Goal: Task Accomplishment & Management: Manage account settings

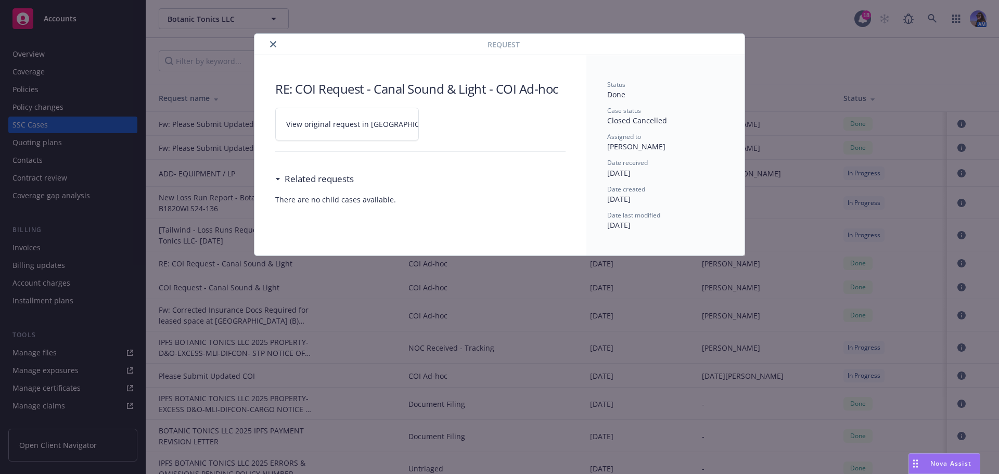
click at [272, 48] on button "close" at bounding box center [273, 44] width 12 height 12
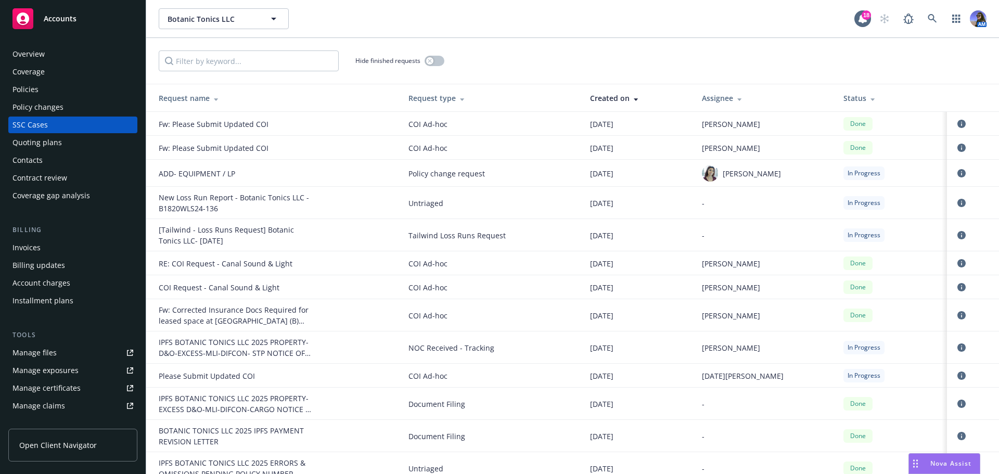
click at [40, 59] on div "Overview" at bounding box center [28, 54] width 32 height 17
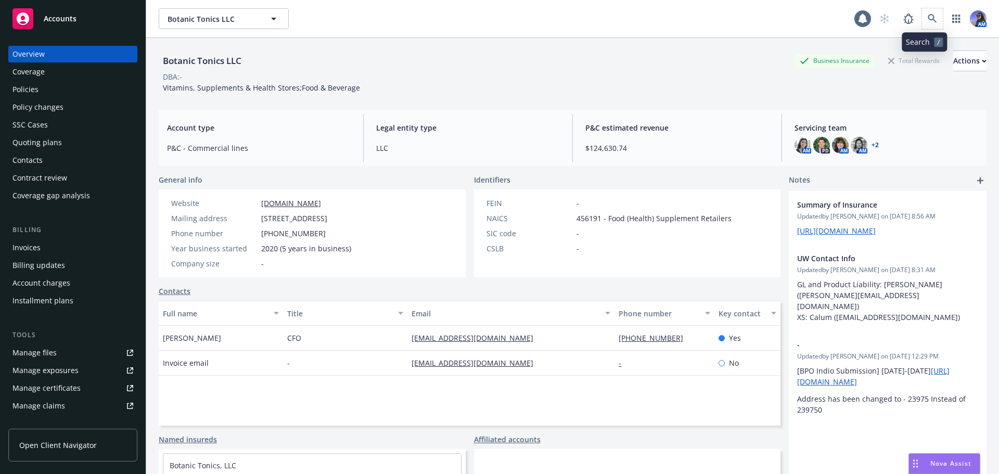
click at [929, 28] on span at bounding box center [932, 18] width 21 height 21
click at [931, 18] on link at bounding box center [932, 18] width 21 height 21
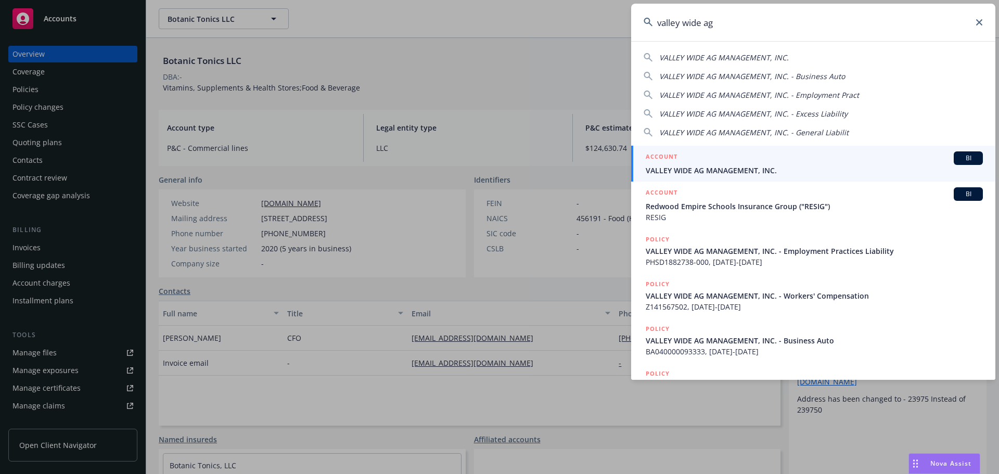
type input "valley wide ag"
click at [829, 170] on span "VALLEY WIDE AG MANAGEMENT, INC." at bounding box center [814, 170] width 337 height 11
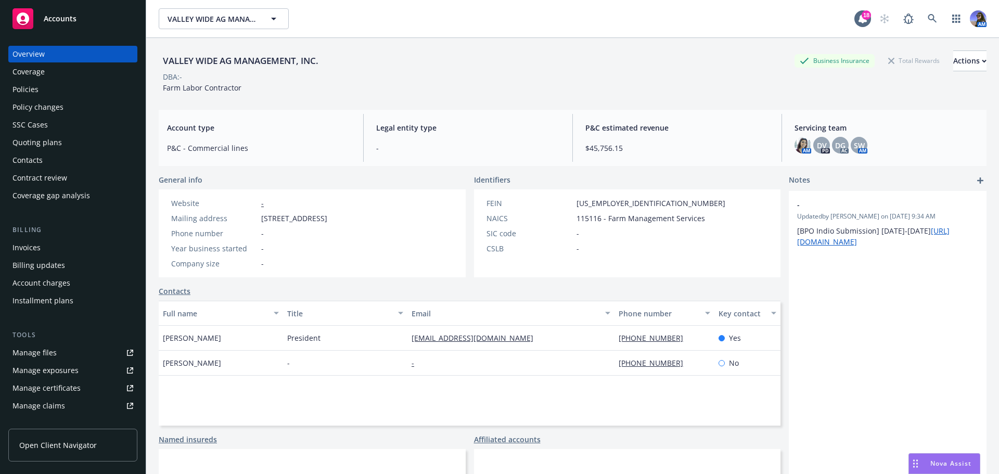
click at [74, 91] on div "Policies" at bounding box center [72, 89] width 121 height 17
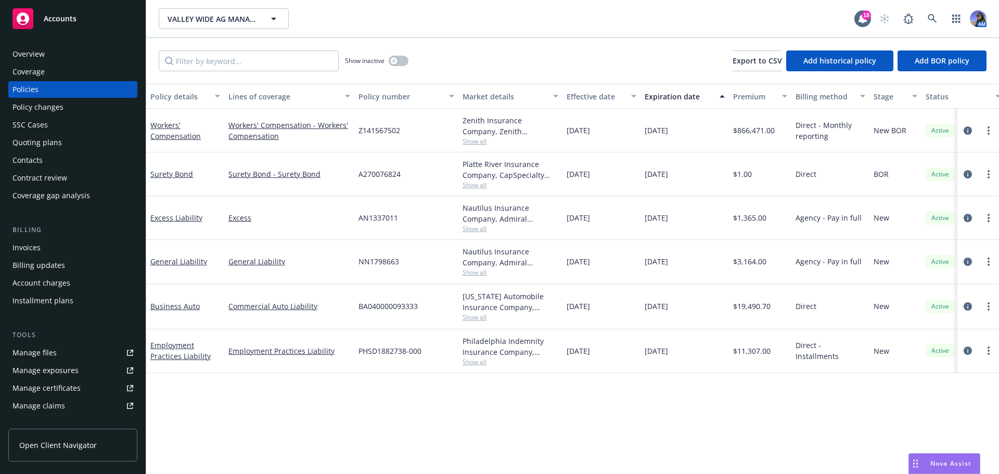
click at [23, 145] on div "Quoting plans" at bounding box center [36, 142] width 49 height 17
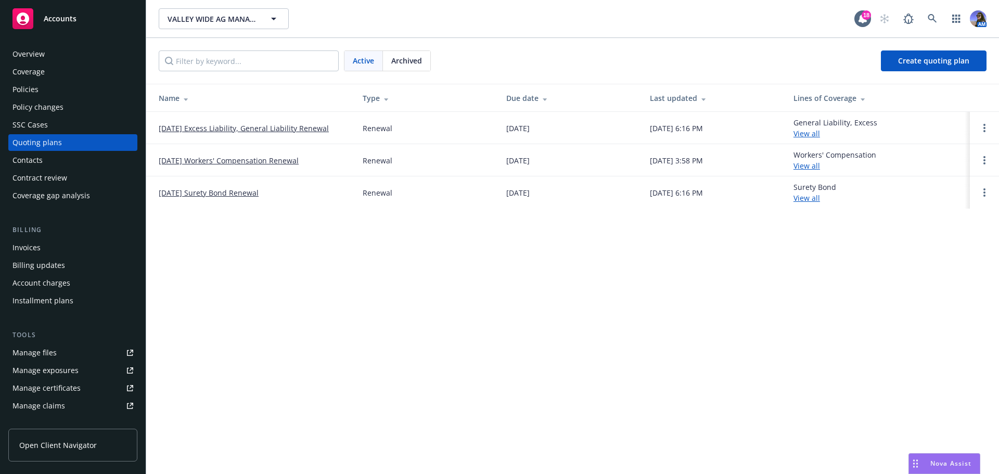
click at [195, 161] on link "12/05/25 Workers' Compensation Renewal" at bounding box center [229, 160] width 140 height 11
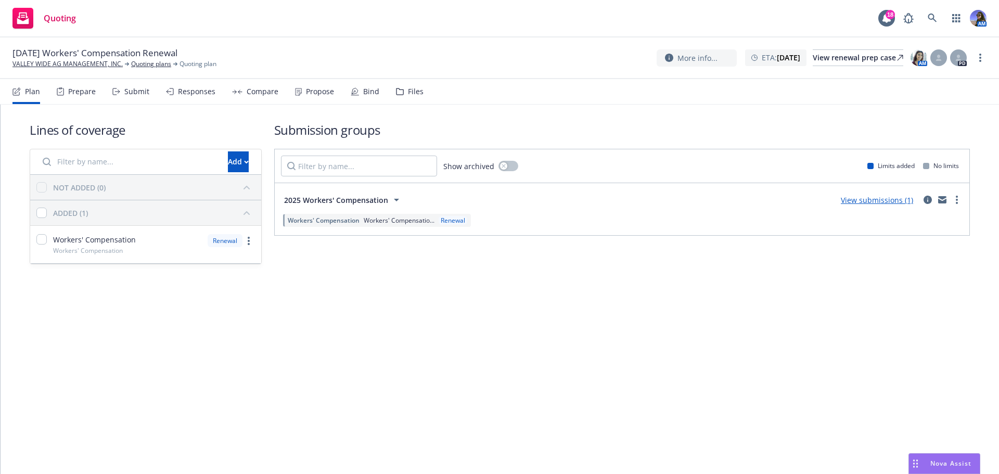
click at [411, 96] on div "Files" at bounding box center [410, 91] width 28 height 25
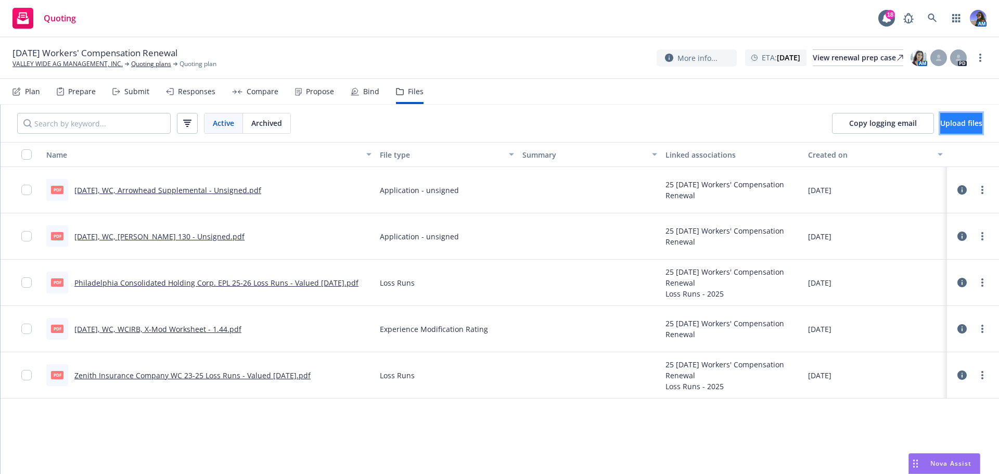
click at [954, 124] on span "Upload files" at bounding box center [961, 123] width 42 height 10
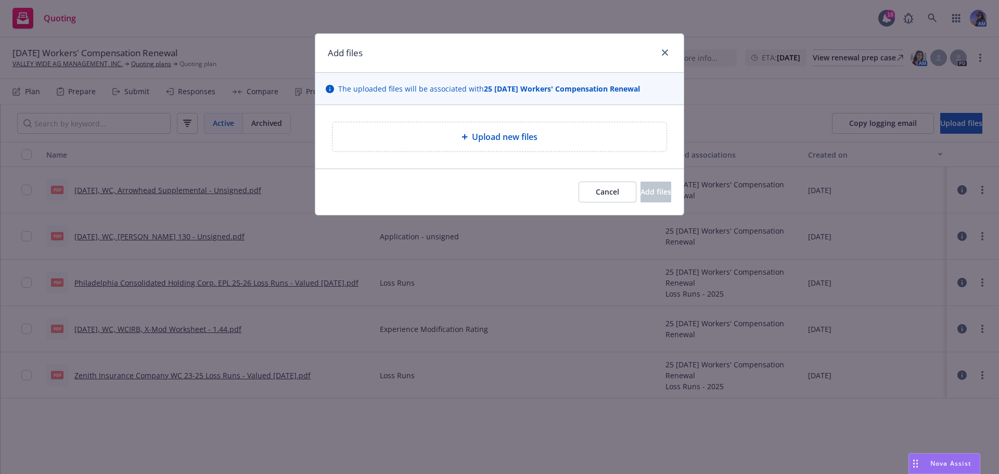
click at [509, 134] on span "Upload new files" at bounding box center [505, 137] width 66 height 12
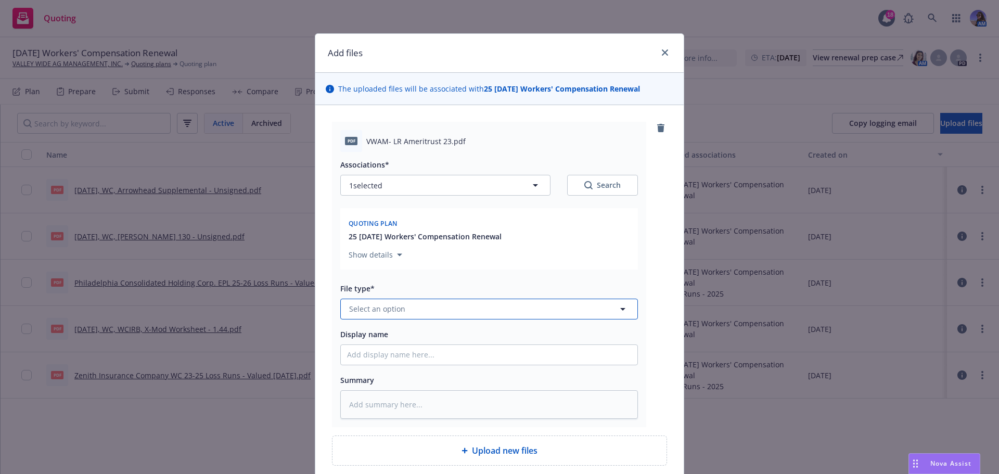
click at [393, 305] on span "Select an option" at bounding box center [377, 308] width 56 height 11
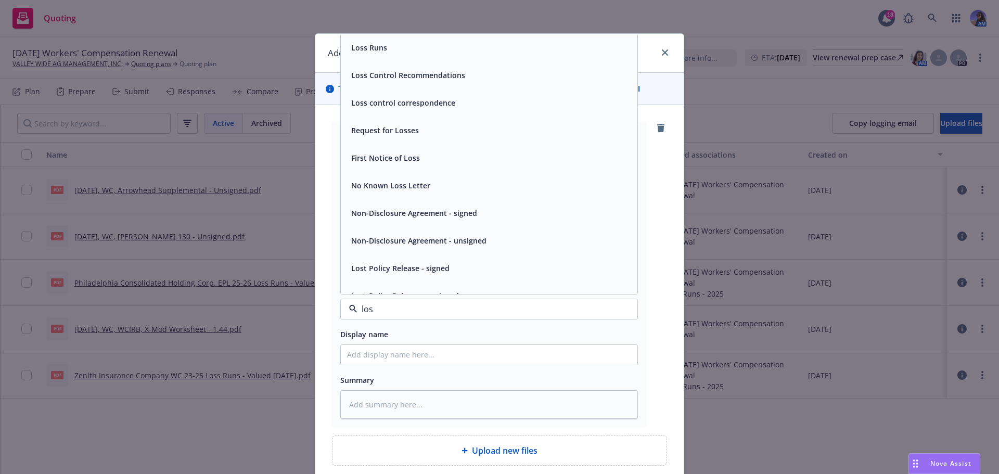
type input "loss"
click at [371, 50] on span "Loss Runs" at bounding box center [369, 47] width 36 height 11
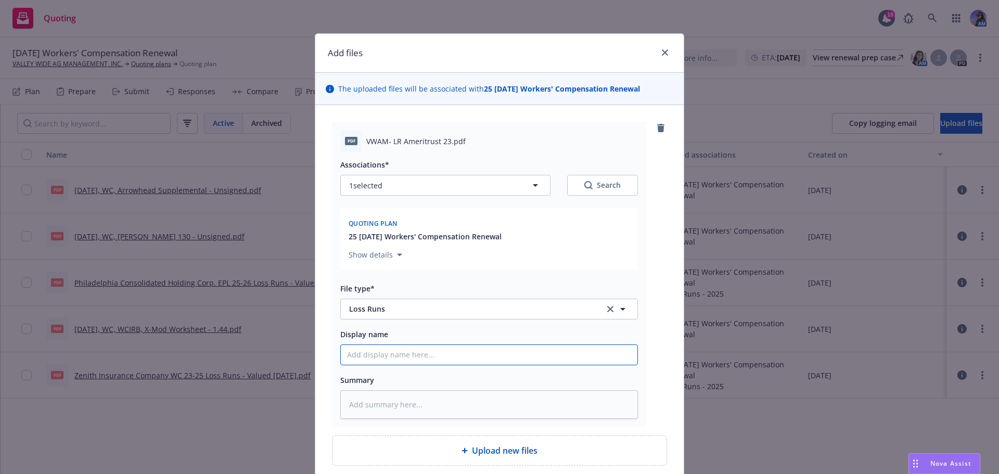
click at [359, 351] on input "Display name" at bounding box center [489, 355] width 297 height 20
type textarea "x"
type input "V"
type textarea "x"
type input "Va"
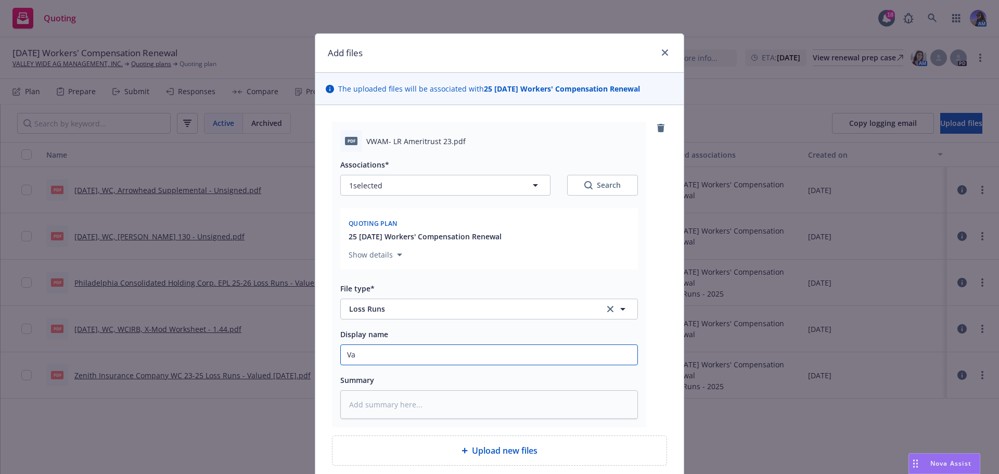
type textarea "x"
type input "Val"
type textarea "x"
type input "Vall"
type textarea "x"
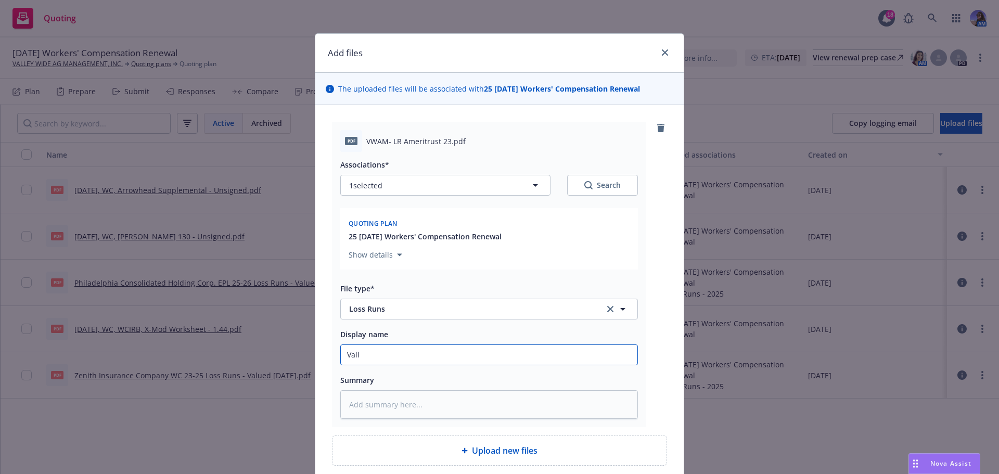
type input "Valle"
type textarea "x"
type input "Valley"
type textarea "x"
type input "Valley"
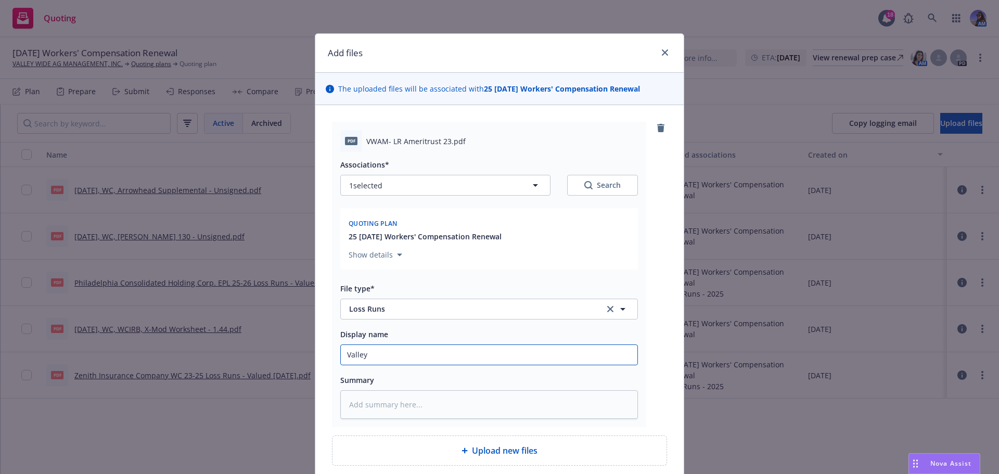
type textarea "x"
type input "Valley W"
type textarea "x"
type input "Valley Wi"
type textarea "x"
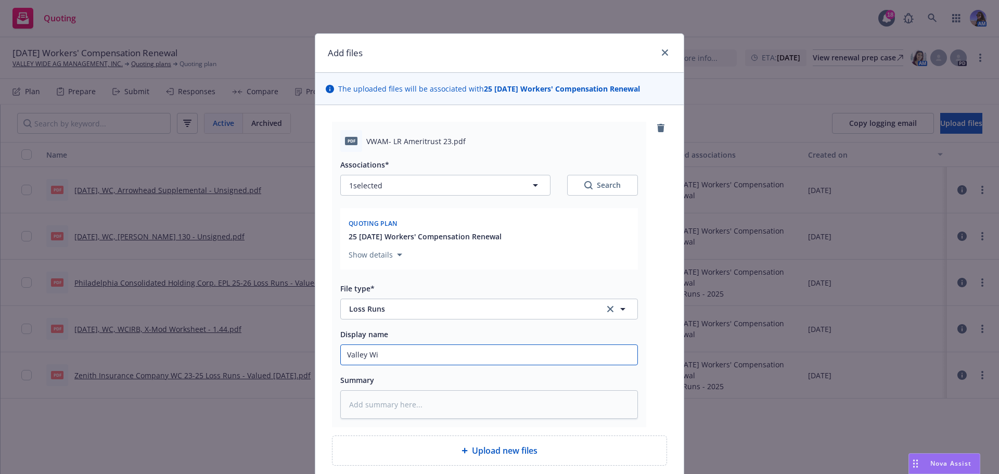
type input "Valley Wid"
type textarea "x"
type input "Valley Wide"
type textarea "x"
type input "Valley Wide"
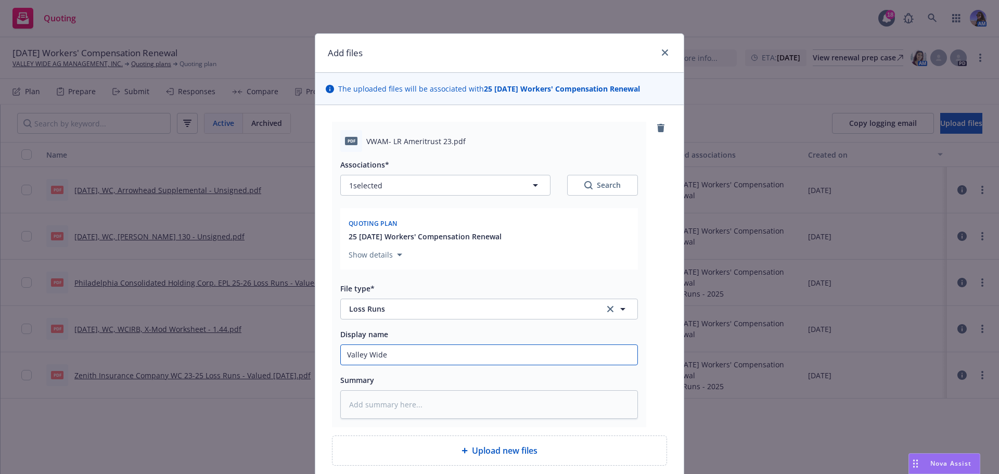
type textarea "x"
type input "Valley Wide -"
type textarea "x"
type input "Valley Wide -"
type textarea "x"
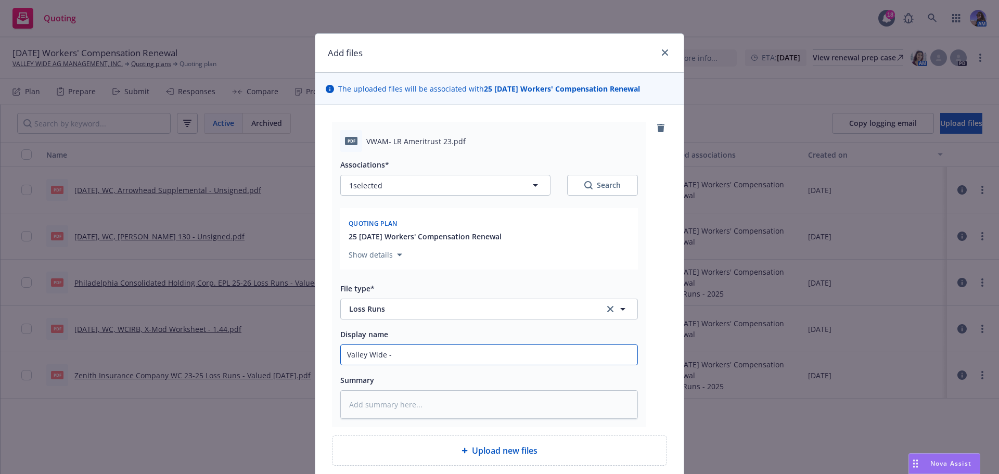
type input "Valley Wide - A"
type textarea "x"
type input "Valley Wide - Am"
type textarea "x"
type input "Valley Wide - Ame"
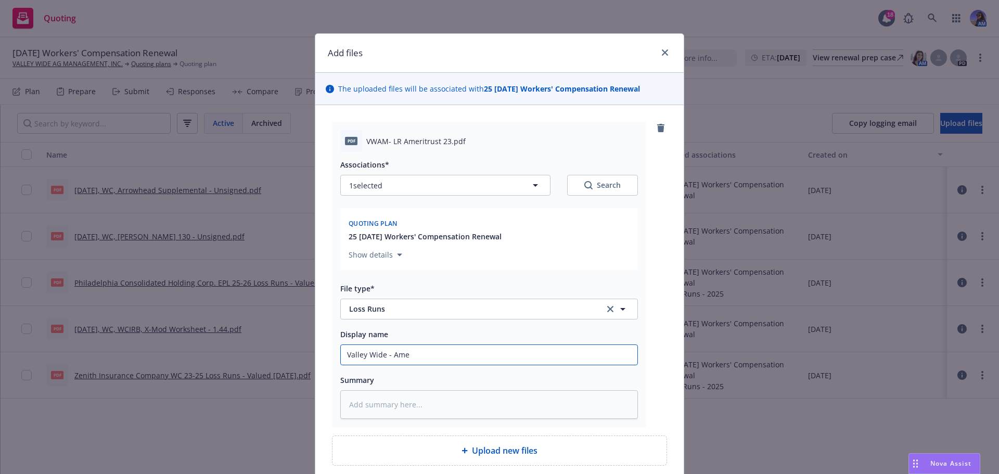
type textarea "x"
type input "Valley Wide - Amer"
type textarea "x"
type input "Valley Wide - Ameri"
type textarea "x"
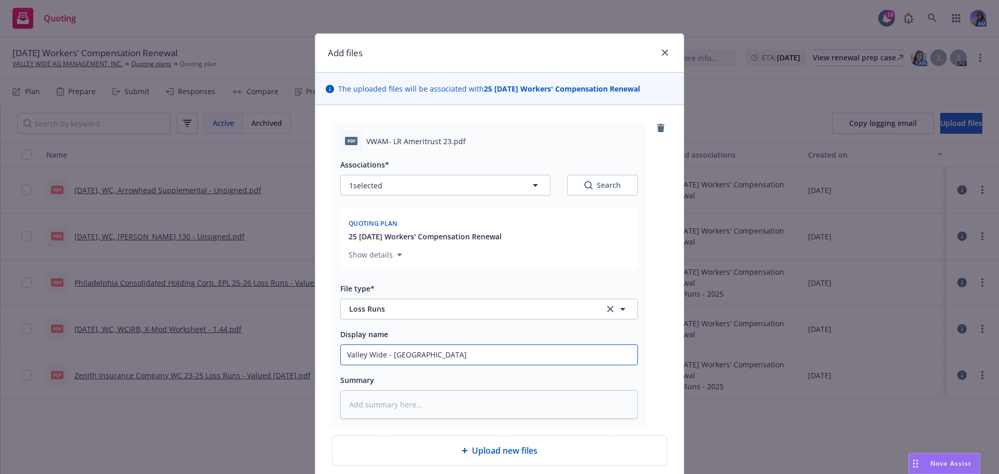
type input "Valley Wide - Amerit"
type textarea "x"
type input "Valley Wide - Ameritr"
type textarea "x"
type input "Valley Wide - Ameritru"
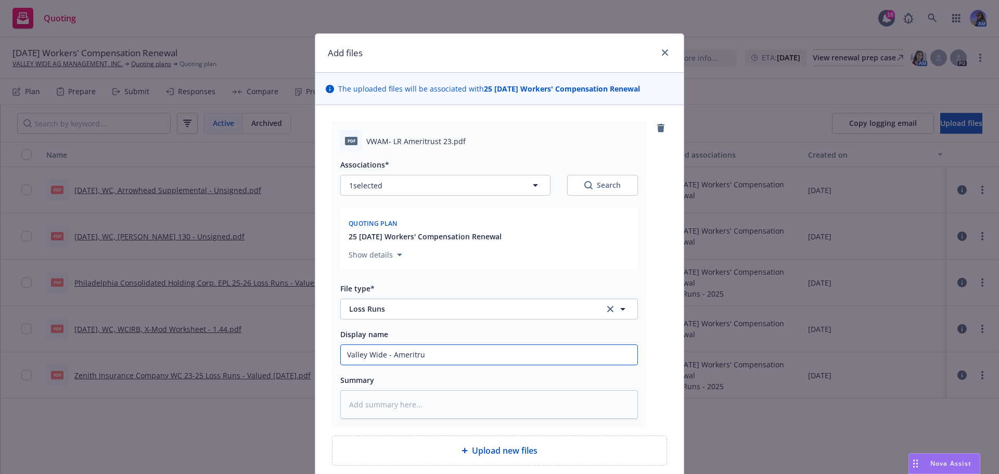
type textarea "x"
type input "Valley Wide - Ameritrus"
type textarea "x"
type input "Valley Wide - Ameritrust"
type textarea "x"
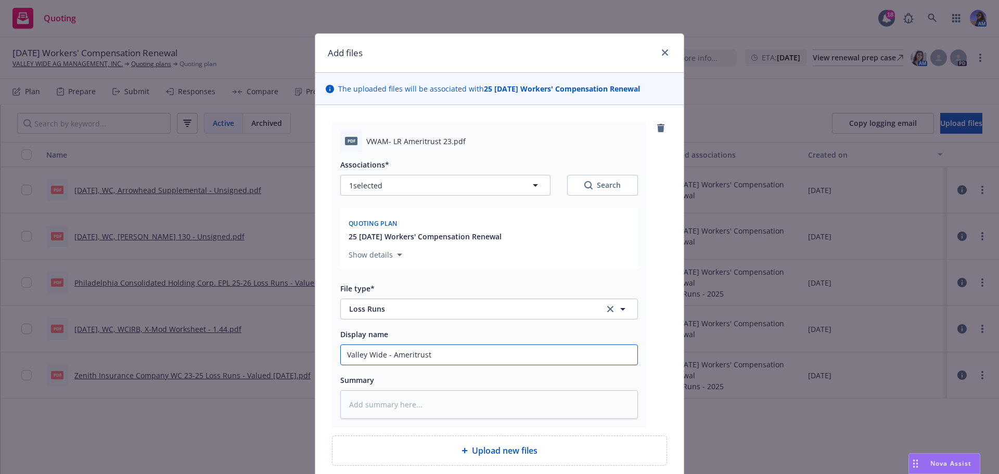
type input "Valley Wide - Ameritrust"
type textarea "x"
type input "Valley Wide - Ameritrust L"
type textarea "x"
type input "Valley Wide - Ameritrust LR"
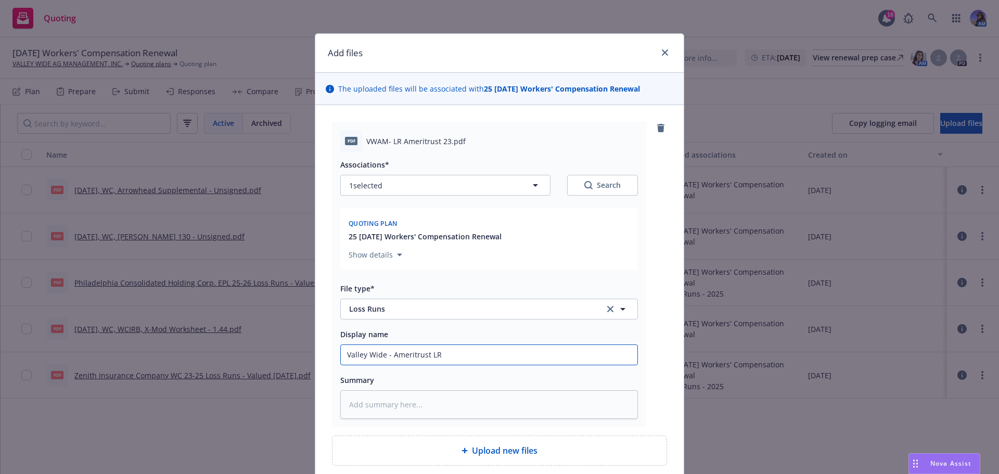
type textarea "x"
type input "Valley Wide - Ameritrust LR"
type textarea "x"
type input "Valley Wide - Ameritrust LR 2"
type textarea "x"
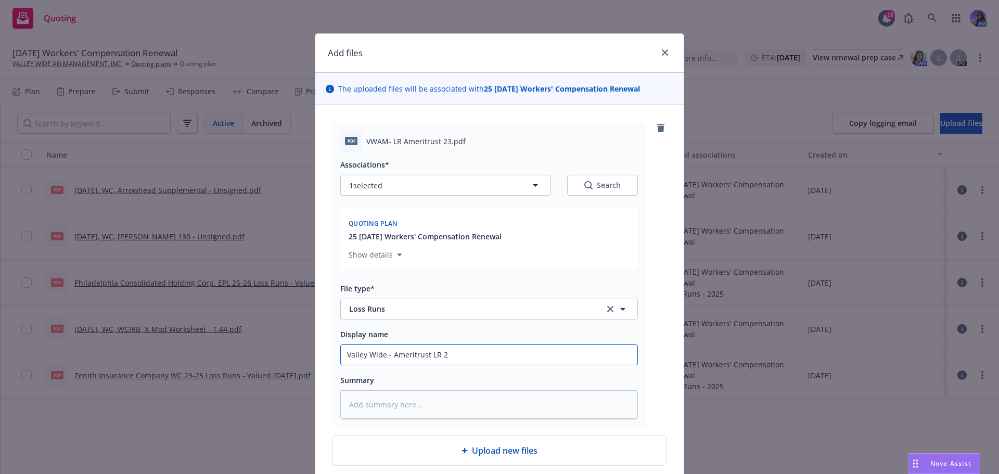
type input "Valley Wide - Ameritrust LR 23"
type textarea "x"
type input "Valley Wide - Ameritrust LR 23-"
type textarea "x"
type input "Valley Wide - Ameritrust LR 23-2"
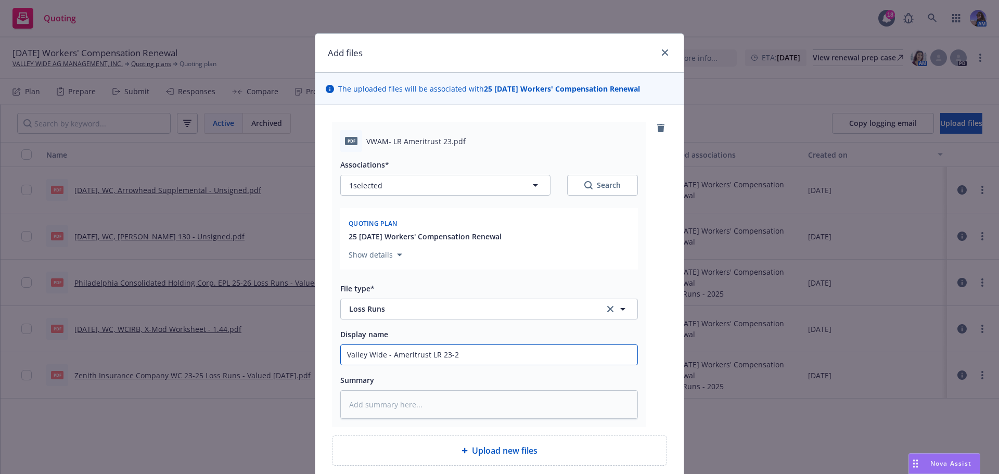
type textarea "x"
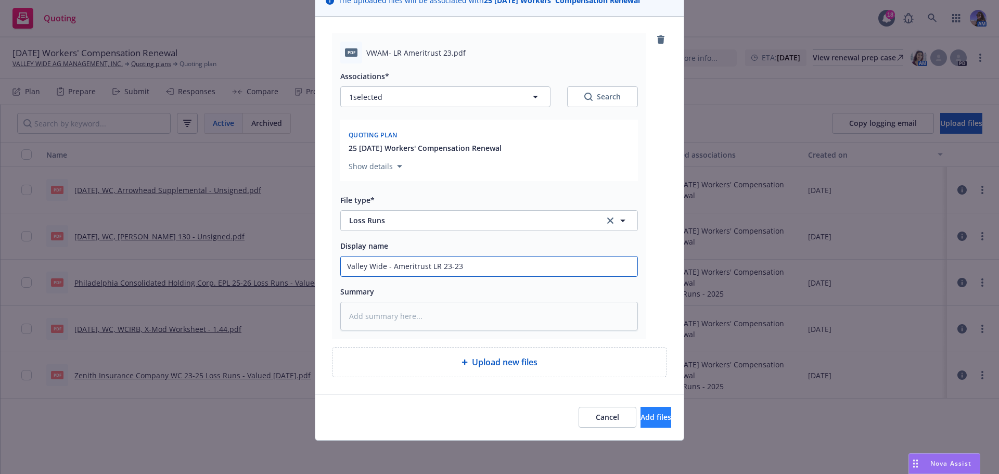
type input "Valley Wide - Ameritrust LR 23-23"
click at [640, 417] on span "Add files" at bounding box center [655, 417] width 31 height 10
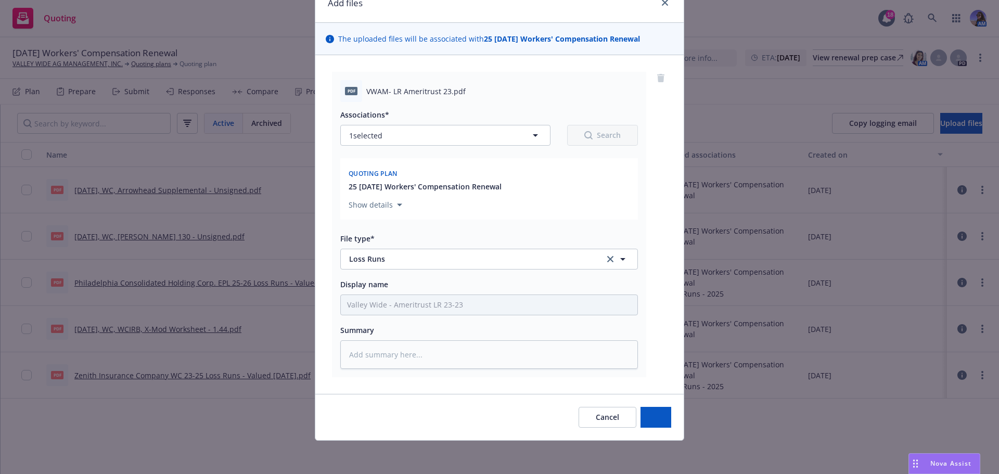
scroll to position [50, 0]
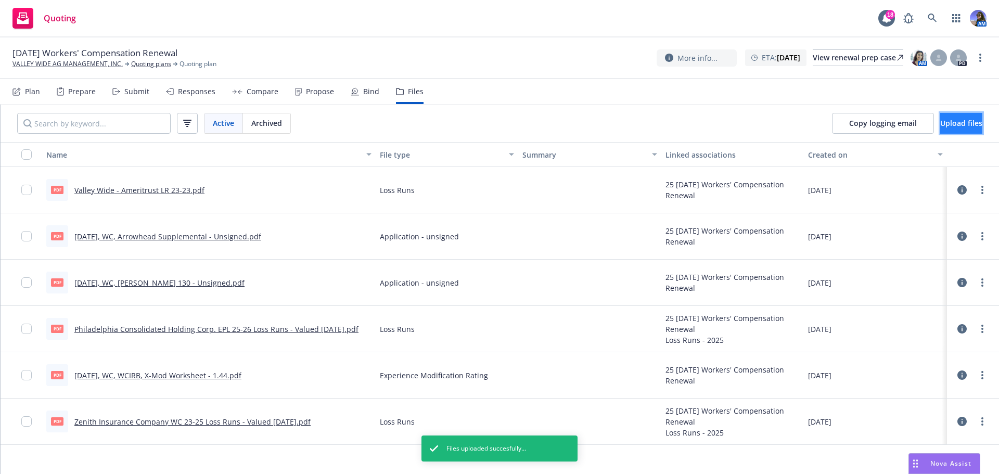
click at [940, 119] on button "Upload files" at bounding box center [961, 123] width 42 height 21
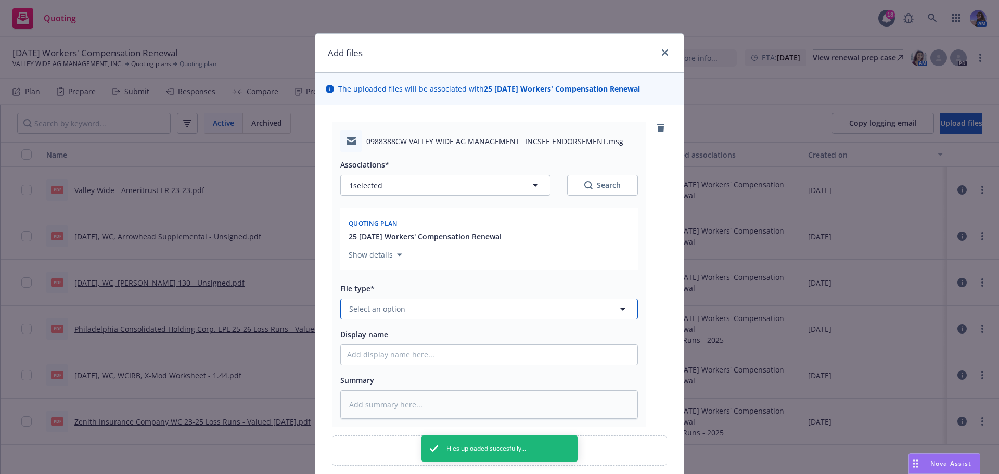
click at [371, 308] on span "Select an option" at bounding box center [377, 308] width 56 height 11
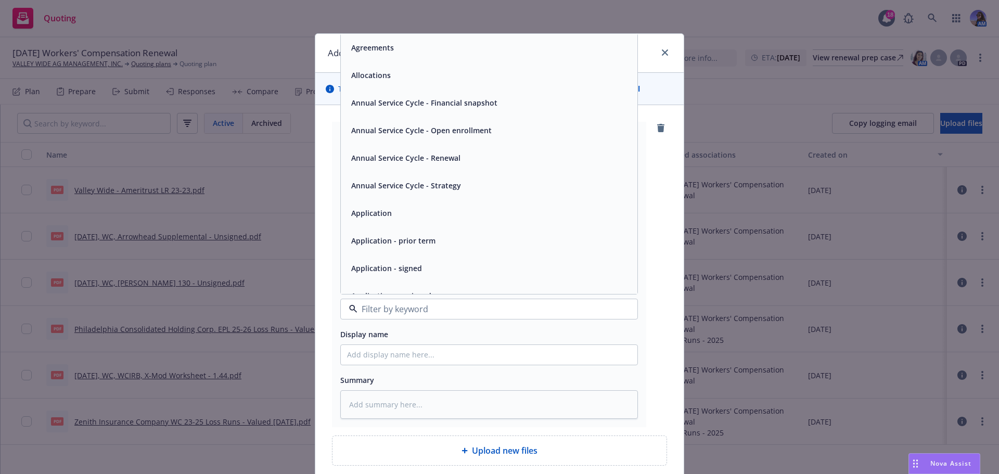
type textarea "x"
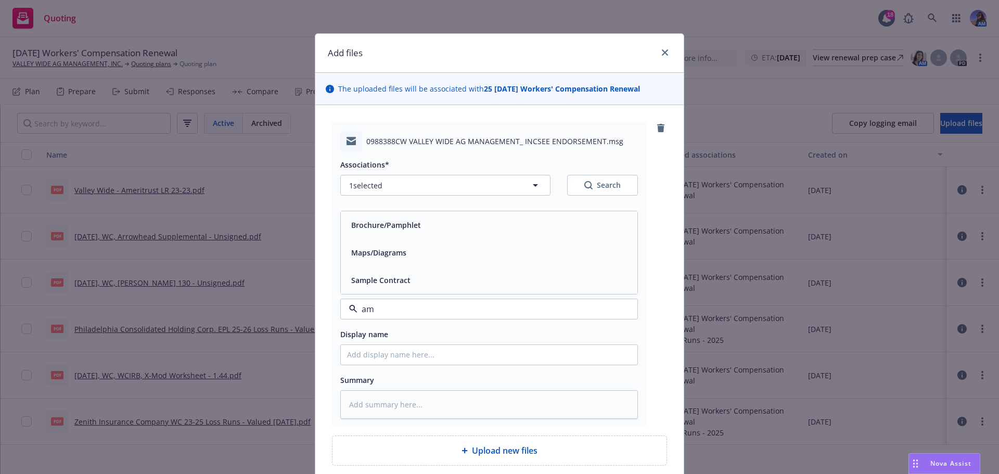
type input "a"
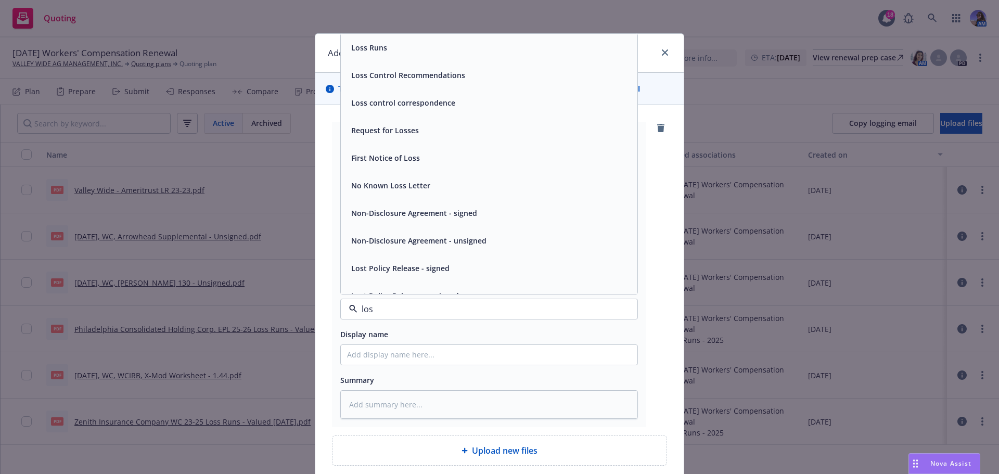
type input "loss"
click at [343, 58] on div "Loss Runs" at bounding box center [489, 48] width 297 height 28
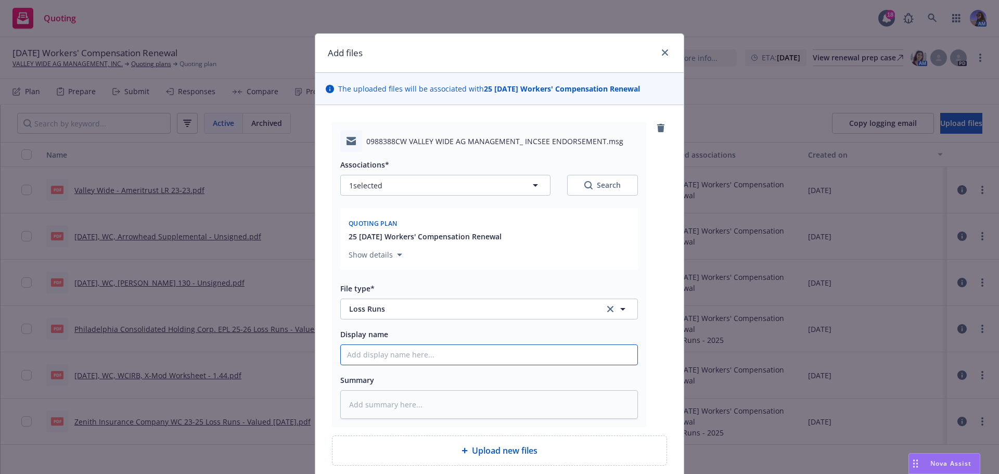
click at [376, 350] on input "Display name" at bounding box center [489, 355] width 297 height 20
type textarea "x"
type input "E"
type textarea "x"
type input "EM"
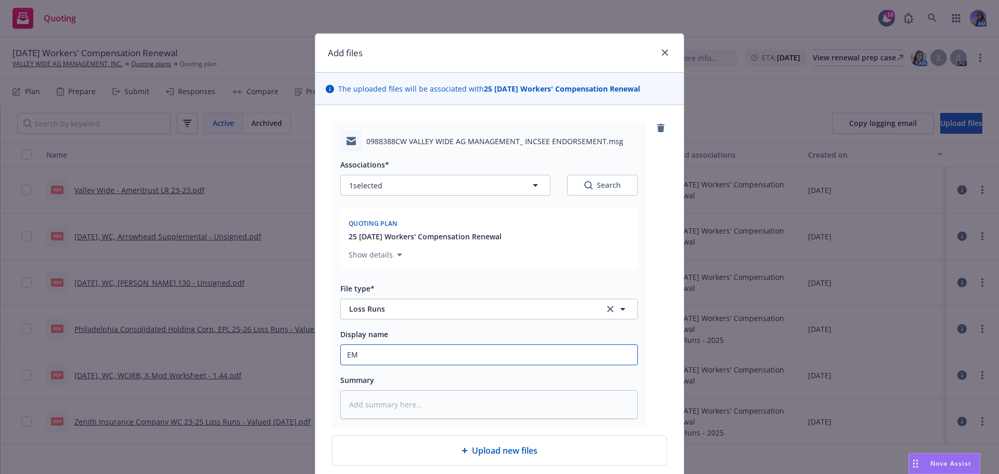
type textarea "x"
type input "E"
type textarea "x"
type input "A"
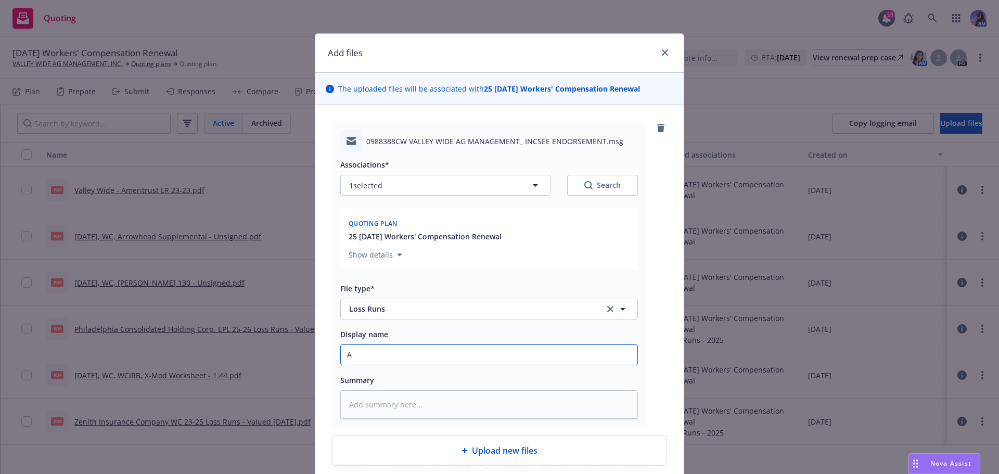
type textarea "x"
type input "AM"
type textarea "x"
type input "AMe"
type textarea "x"
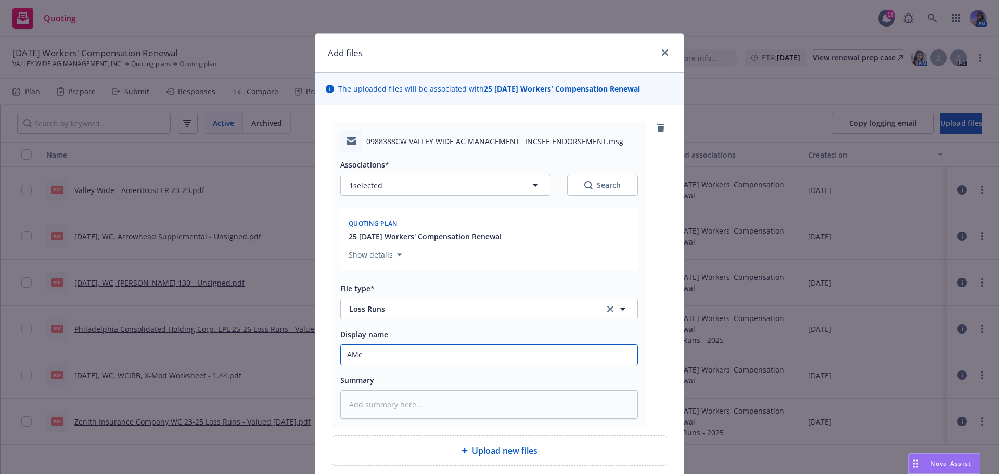
type input "AMer"
type textarea "x"
type input "AMeri"
type textarea "x"
type input "AMerit"
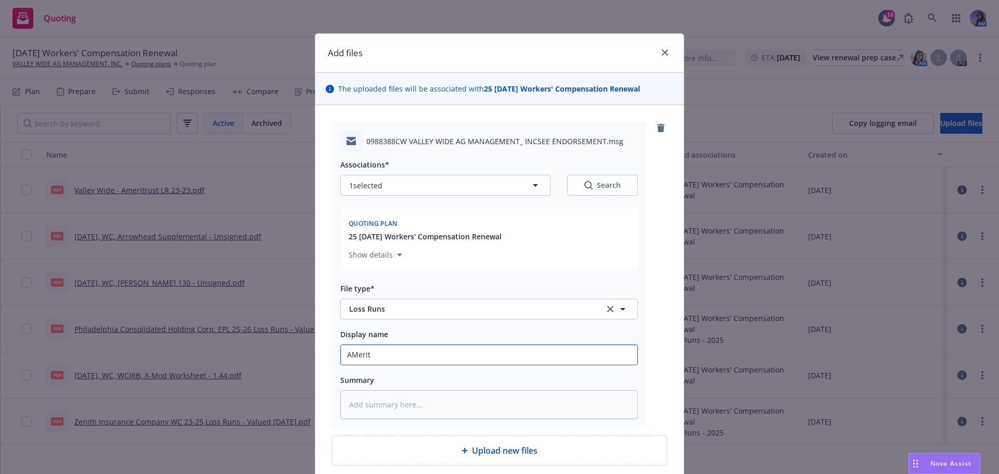
type textarea "x"
type input "AMeri"
type textarea "x"
type input "AMer"
type textarea "x"
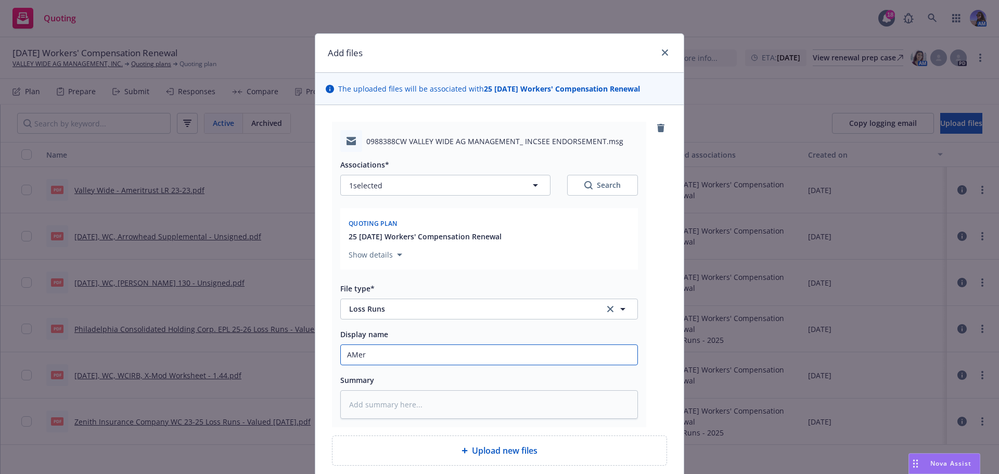
type input "AMe"
type textarea "x"
type input "AM"
type textarea "x"
type input "A"
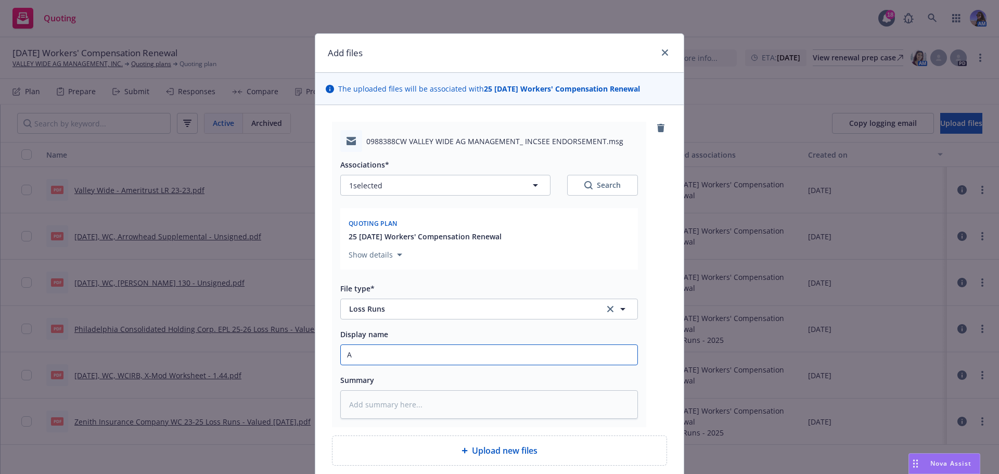
type textarea "x"
type input "Am"
type textarea "x"
type input "Ame"
type textarea "x"
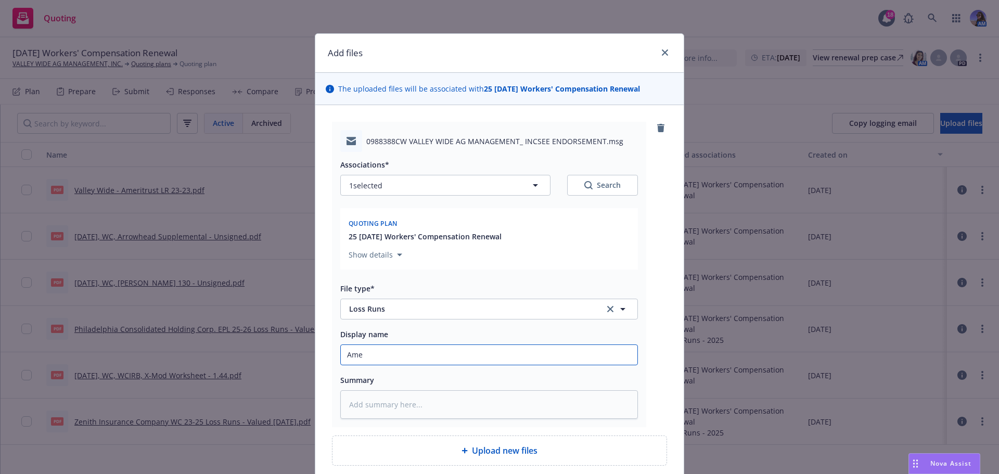
type input "Amei"
type textarea "x"
type input "Ame"
type textarea "x"
type input "Amer"
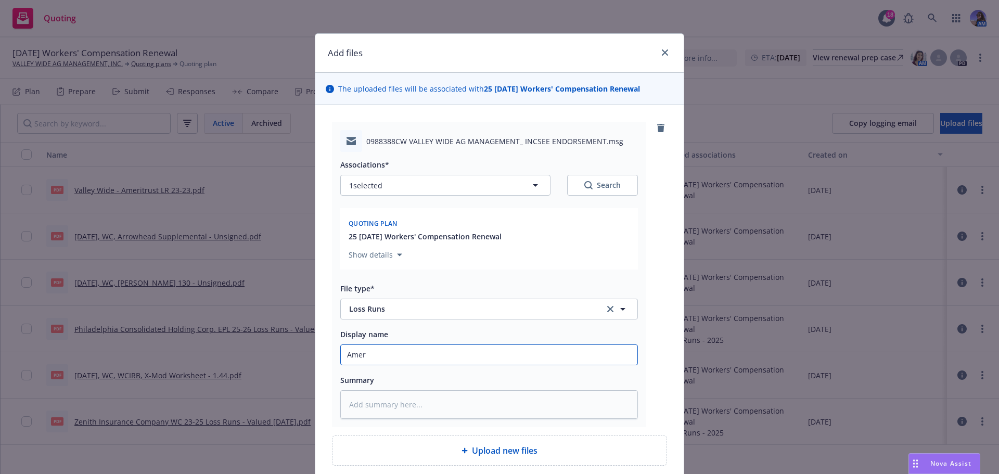
type textarea "x"
type input "Ameri"
type textarea "x"
type input "Amerit"
type textarea "x"
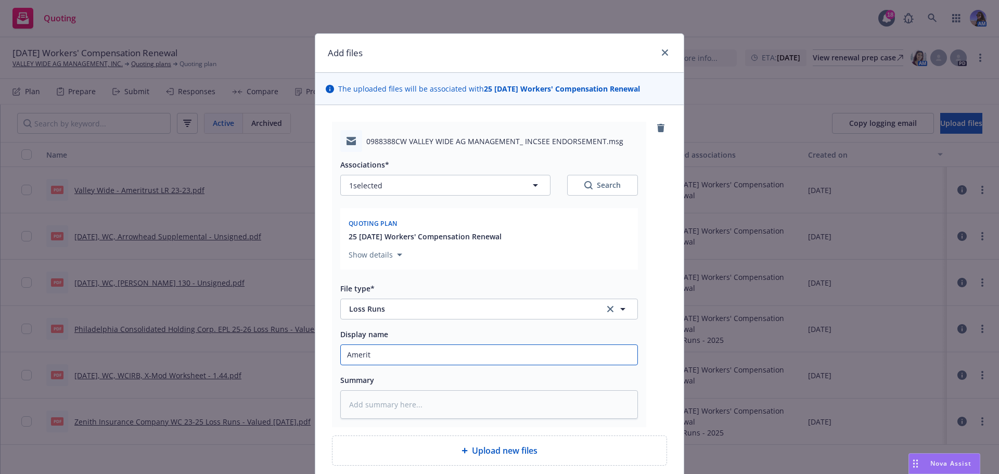
type input "Ameritr"
type textarea "x"
type input "Ameritru"
type textarea "x"
type input "Ameritrus"
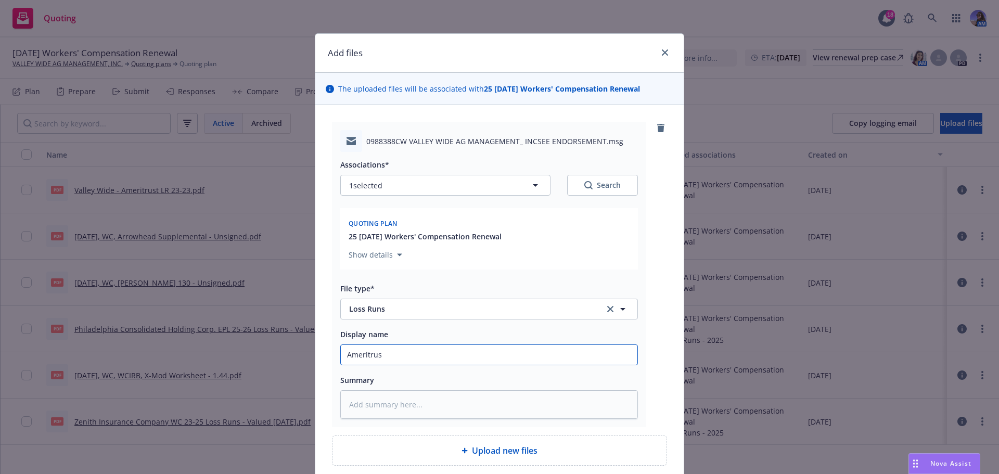
type textarea "x"
type input "Ameritrust"
type textarea "x"
type input "Ameritrust"
type textarea "x"
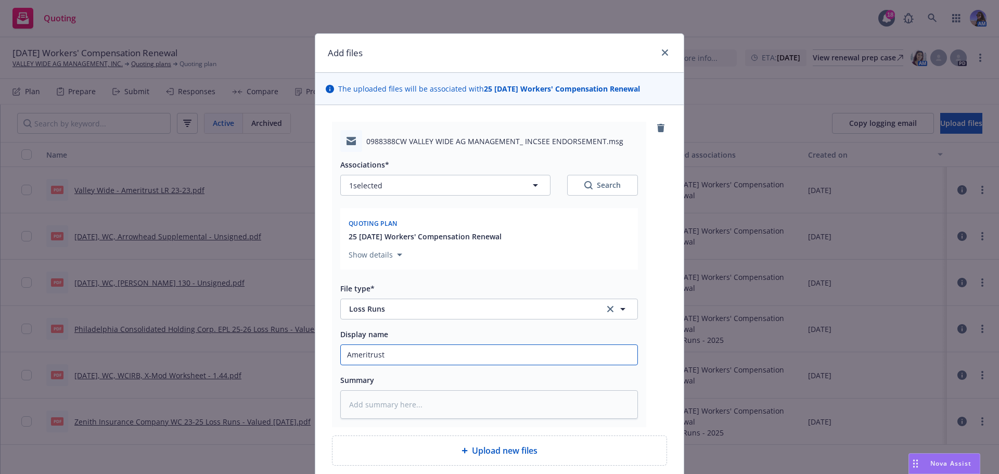
type input "Ameritrust E"
type textarea "x"
type input "Ameritrust EM"
type textarea "x"
type input "Ameritrust EM:"
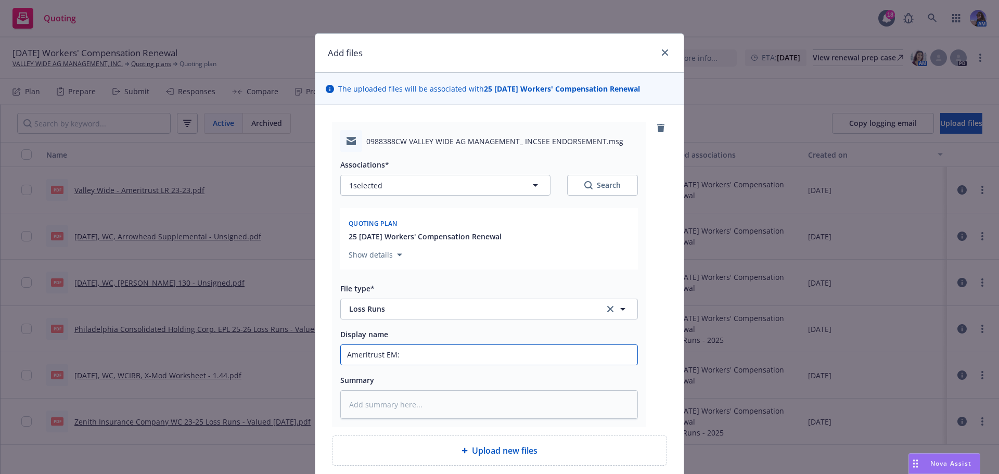
type textarea "x"
type input "Ameritrust EM:"
type textarea "x"
type input "Ameritrust EM: L"
type textarea "x"
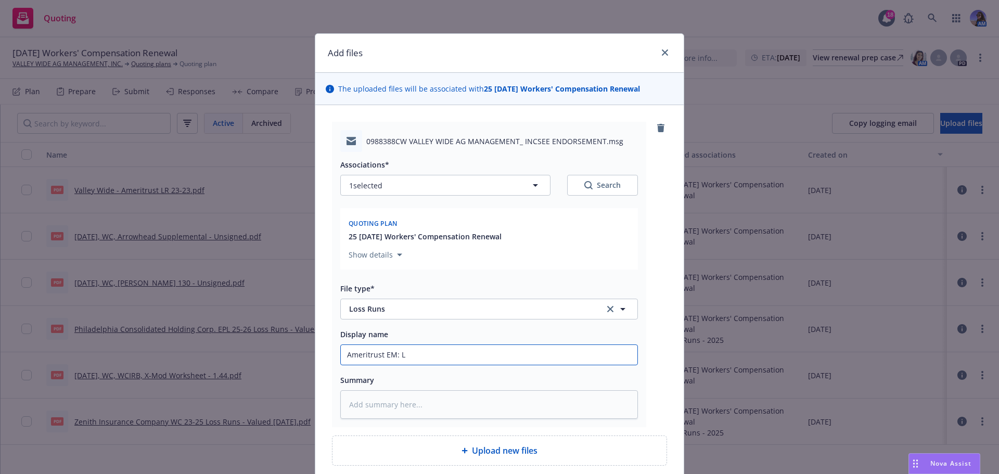
type input "Ameritrust EM: LR"
type textarea "x"
type input "Ameritrust EM: LR""
type textarea "x"
type input "Ameritrust EM: LR"s"
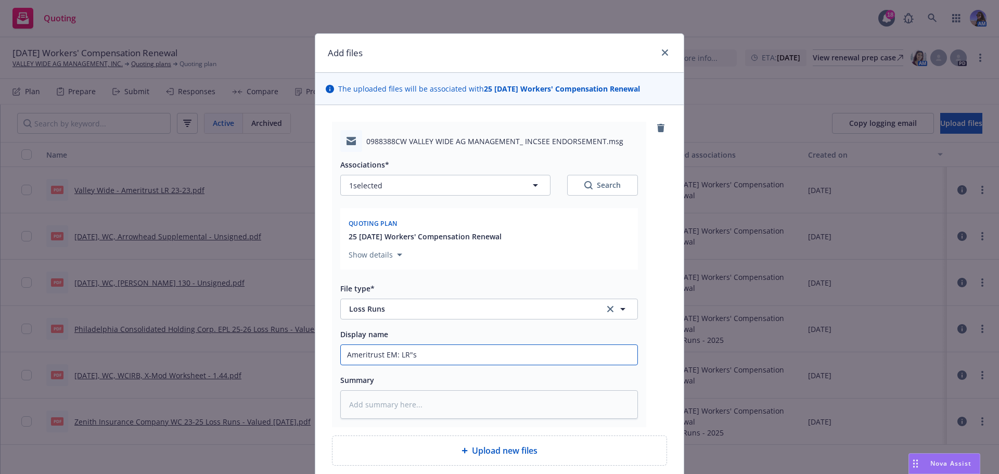
type textarea "x"
type input "Ameritrust EM: LR"s"
type textarea "x"
type input "Ameritrust EM: LR"s"
type textarea "x"
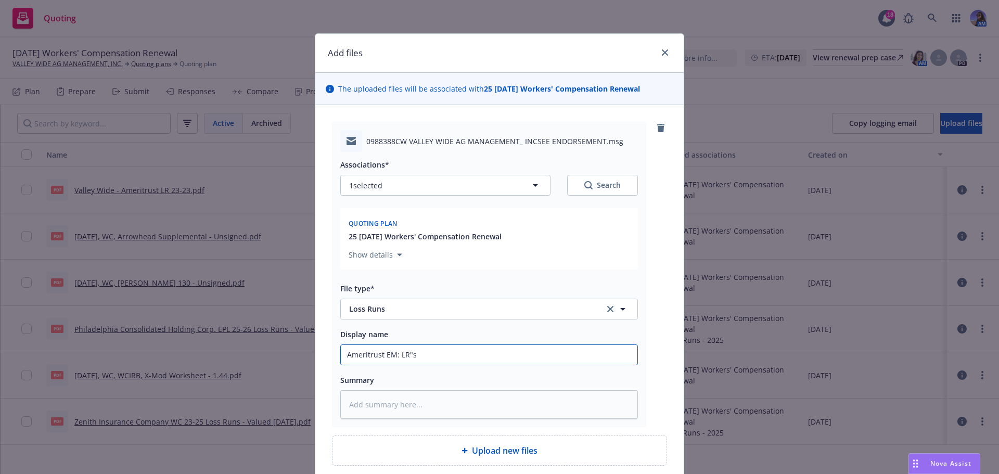
type input "Ameritrust EM: LR""
type textarea "x"
type input "Ameritrust EM: LR"
type textarea "x"
type input "Ameritrust EM: LR'"
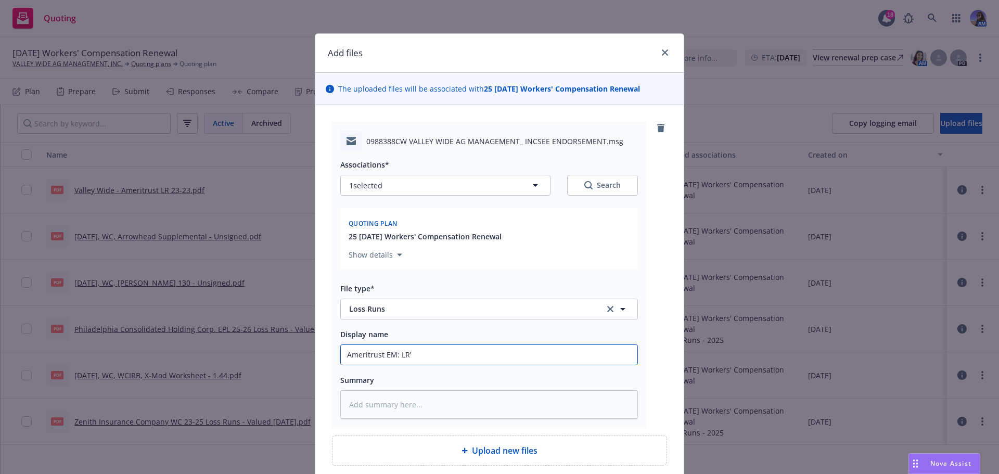
type textarea "x"
type input "Ameritrust EM: LR's"
type textarea "x"
type input "Ameritrust EM: LR's"
type textarea "x"
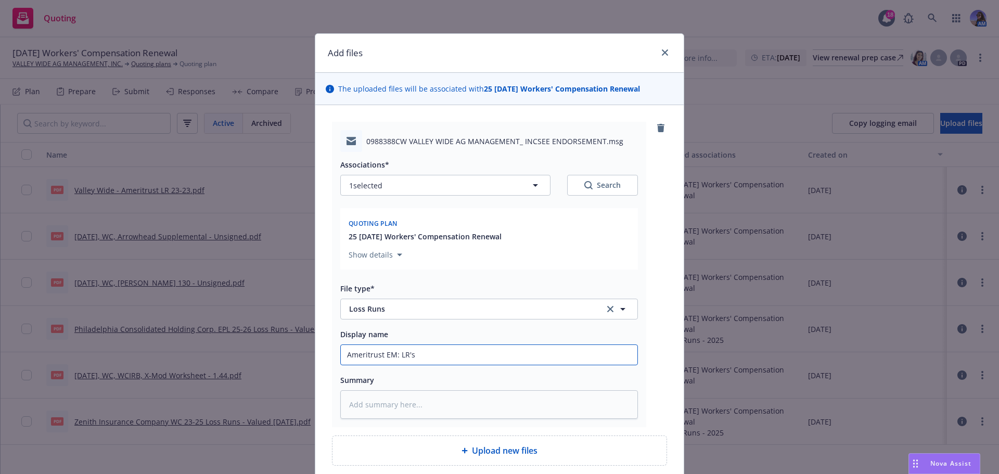
type input "Ameritrust EM: LR's r"
type textarea "x"
type input "Ameritrust EM: LR's re"
type textarea "x"
type input "Ameritrust EM: LR's rec"
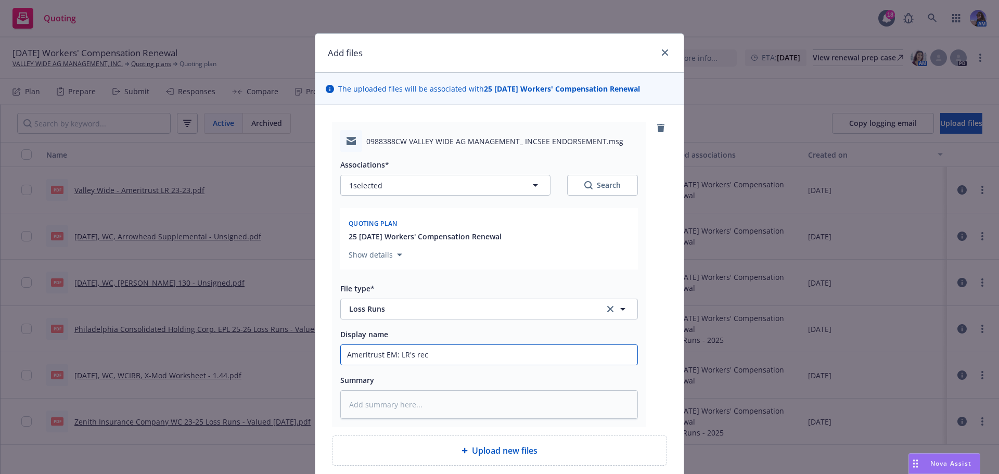
type textarea "x"
type input "Ameritrust EM: LR's rec'"
type textarea "x"
type input "Ameritrust EM: LR's rec'd"
type textarea "x"
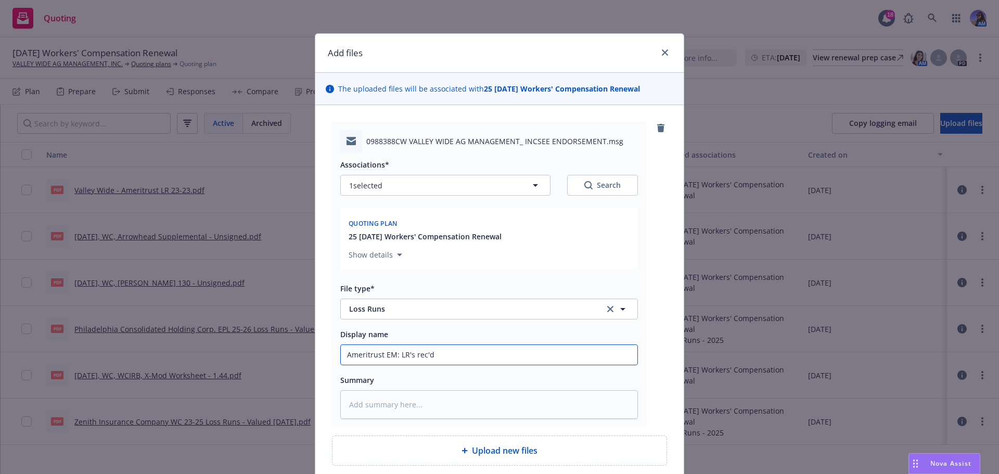
type input "Ameritrust EM: LR's rec'd"
type textarea "x"
type input "Ameritrust EM: LR's rec'd 2"
type textarea "x"
type input "Ameritrust EM: LR's rec'd 20"
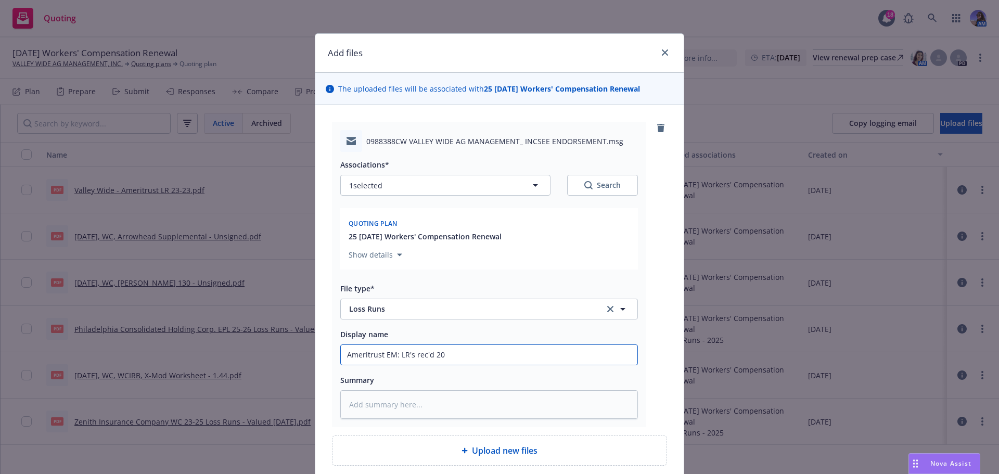
type textarea "x"
type input "Ameritrust EM: LR's rec'd 202"
type textarea "x"
type input "Ameritrust EM: LR's rec'd 2023"
type textarea "x"
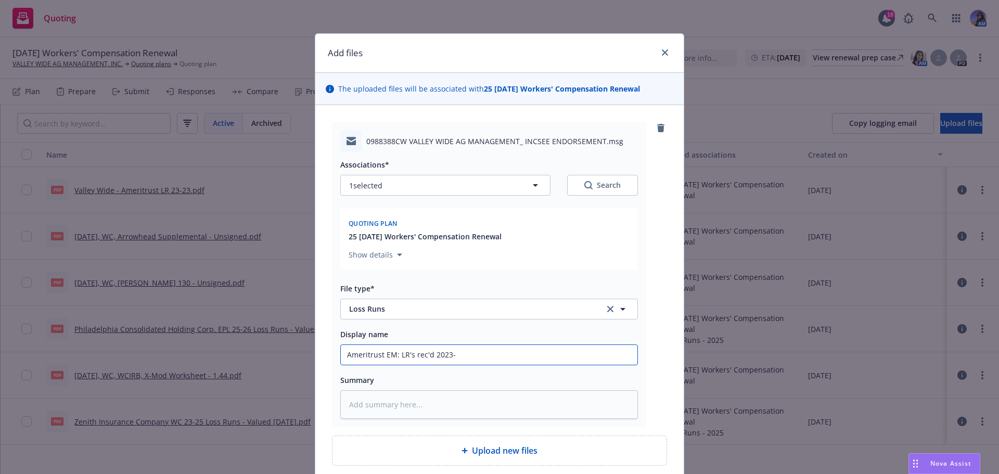
type input "Ameritrust EM: LR's rec'd 2023-3"
type textarea "x"
type input "Ameritrust EM: LR's rec'd 2023-32"
type textarea "x"
type input "Ameritrust EM: LR's rec'd 2023-3"
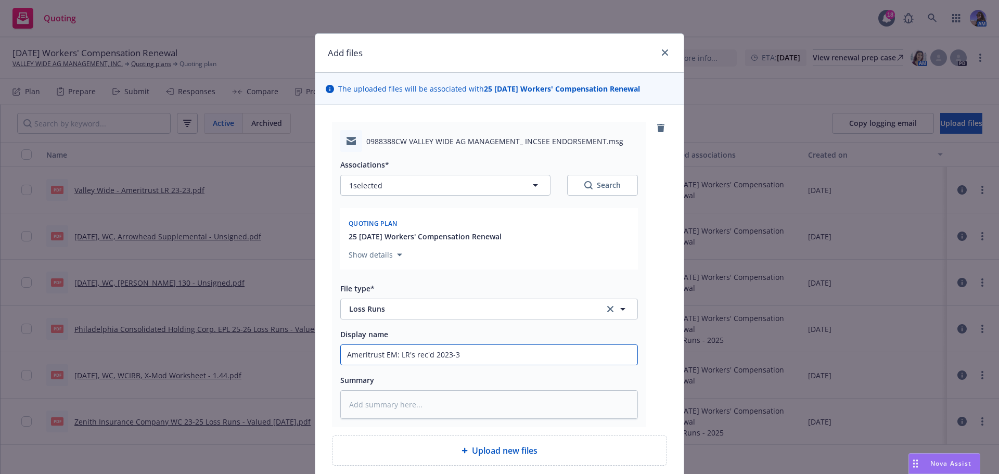
type textarea "x"
type input "Ameritrust EM: LR's rec'd 2023-"
type textarea "x"
type input "Ameritrust EM: LR's rec'd 2023-2"
type textarea "x"
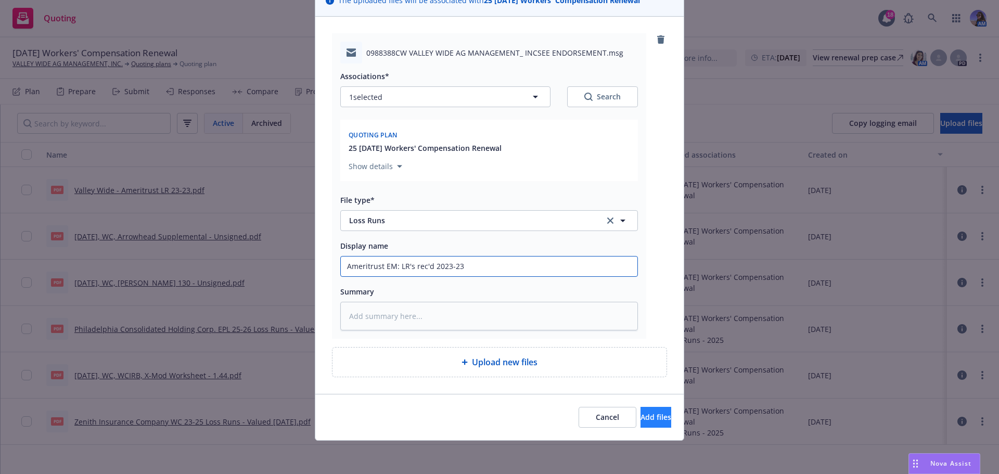
type input "Ameritrust EM: LR's rec'd 2023-23"
click at [640, 416] on span "Add files" at bounding box center [655, 417] width 31 height 10
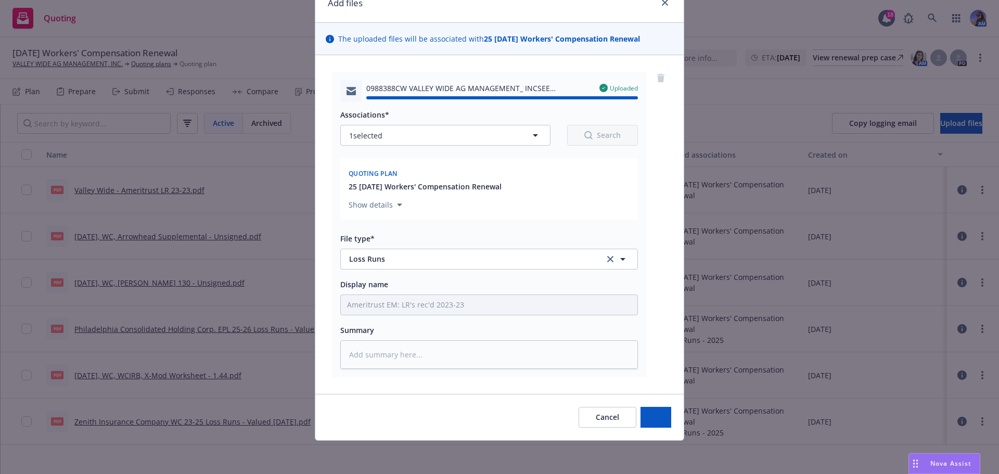
type textarea "x"
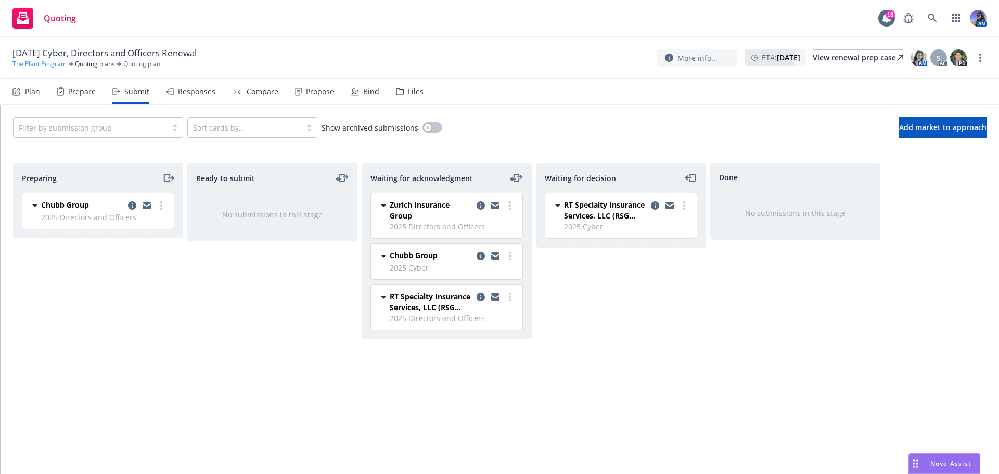
click at [63, 64] on link "The Plant Program" at bounding box center [39, 63] width 54 height 9
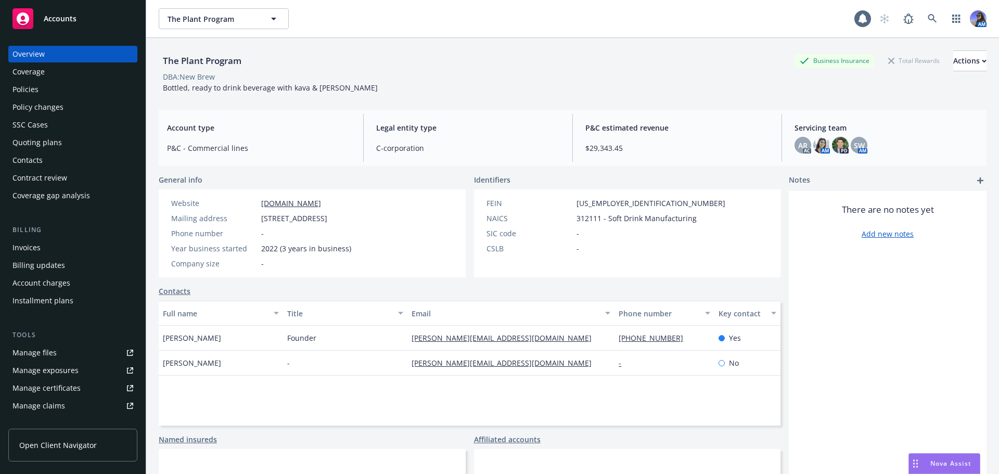
click at [44, 90] on div "Policies" at bounding box center [72, 89] width 121 height 17
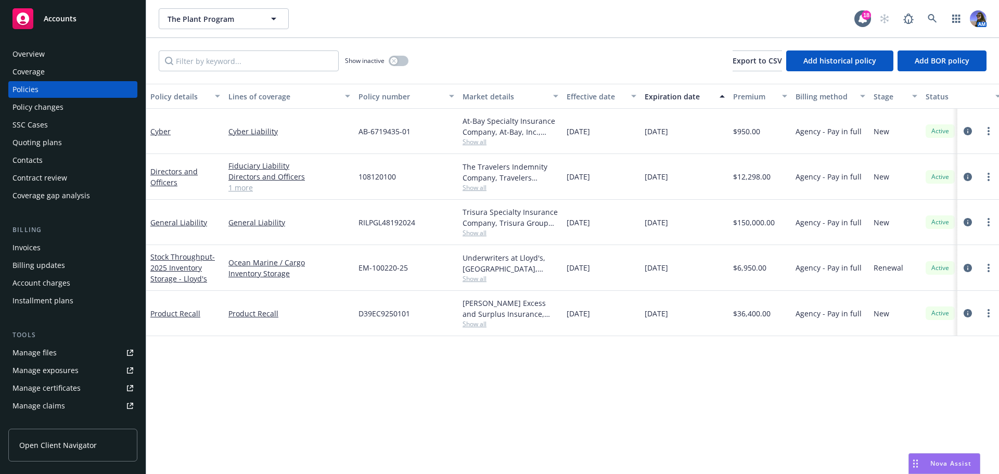
click at [482, 232] on span "Show all" at bounding box center [510, 232] width 96 height 9
click at [177, 222] on link "General Liability" at bounding box center [178, 222] width 57 height 10
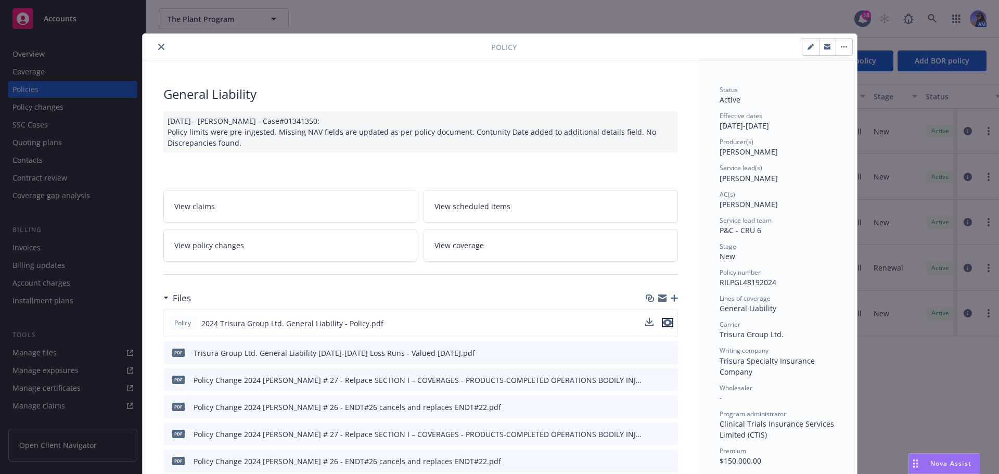
click at [666, 320] on icon "preview file" at bounding box center [667, 322] width 9 height 7
click at [158, 45] on icon "close" at bounding box center [161, 47] width 6 height 6
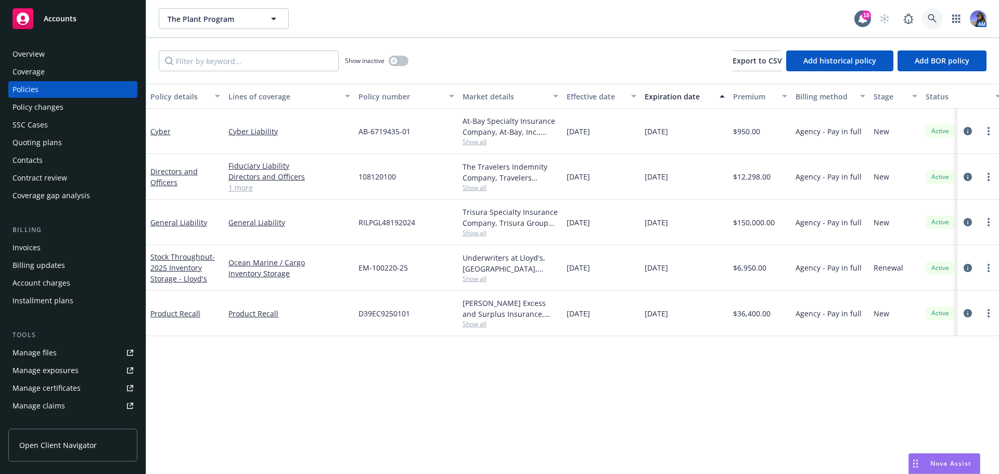
click at [923, 15] on link at bounding box center [932, 18] width 21 height 21
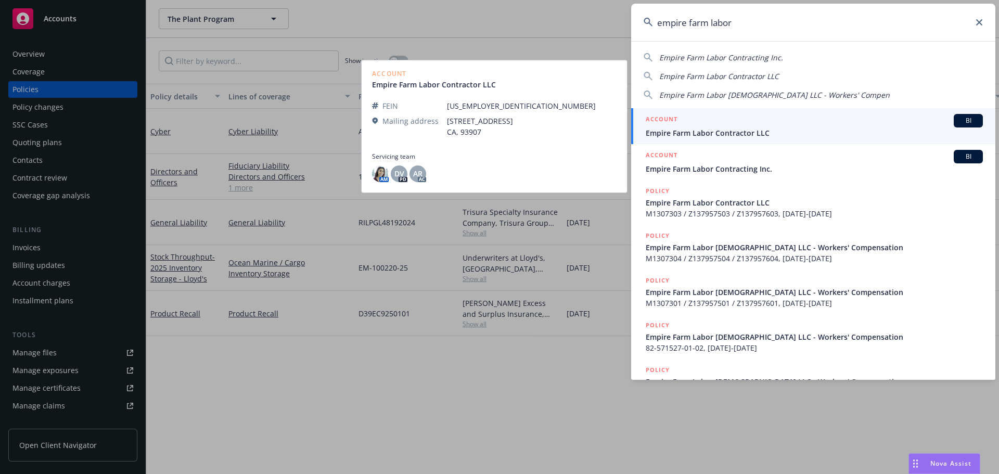
type input "empire farm labor"
click at [718, 127] on span "Empire Farm Labor Contractor LLC" at bounding box center [814, 132] width 337 height 11
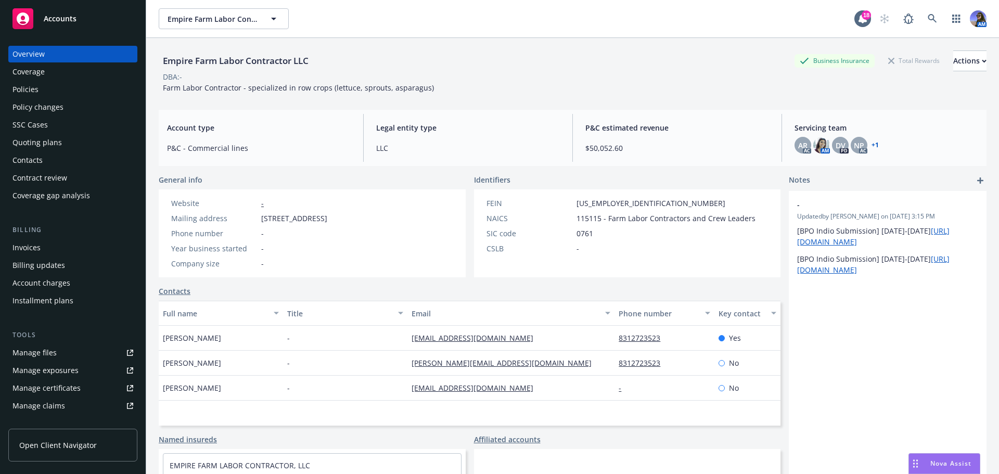
click at [18, 137] on div "Quoting plans" at bounding box center [36, 142] width 49 height 17
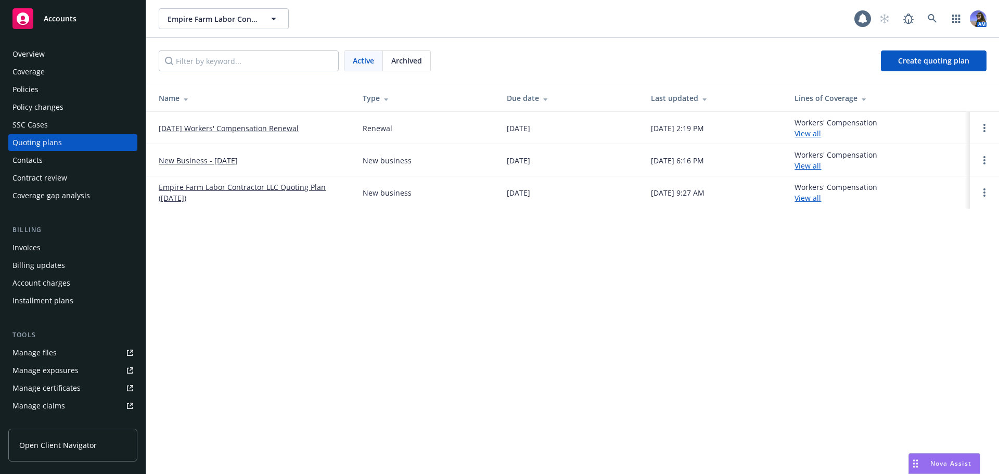
click at [230, 127] on link "09/03/25 Workers' Compensation Renewal" at bounding box center [229, 128] width 140 height 11
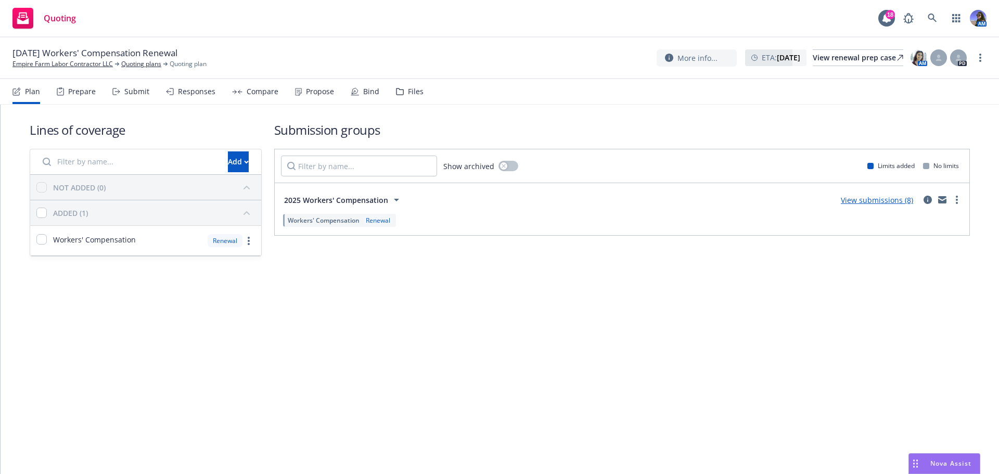
click at [242, 89] on div "Compare" at bounding box center [255, 91] width 46 height 25
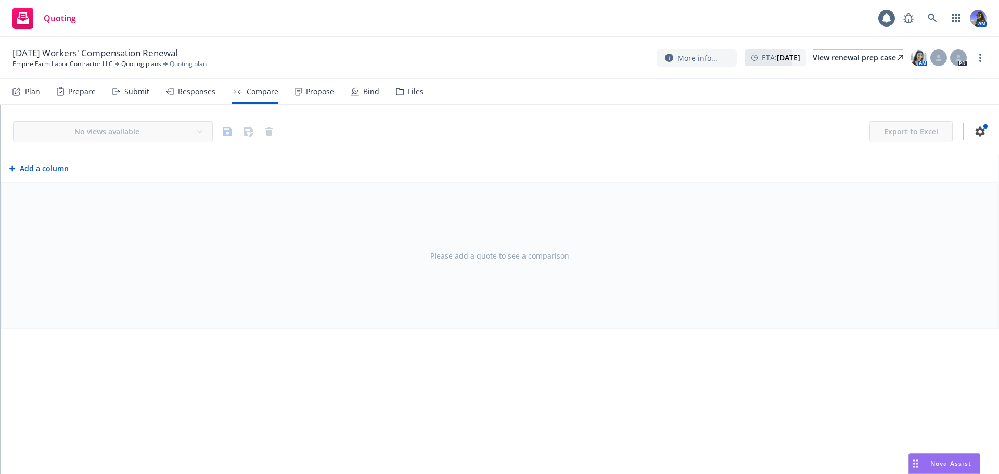
click at [306, 91] on div "Propose" at bounding box center [320, 91] width 28 height 8
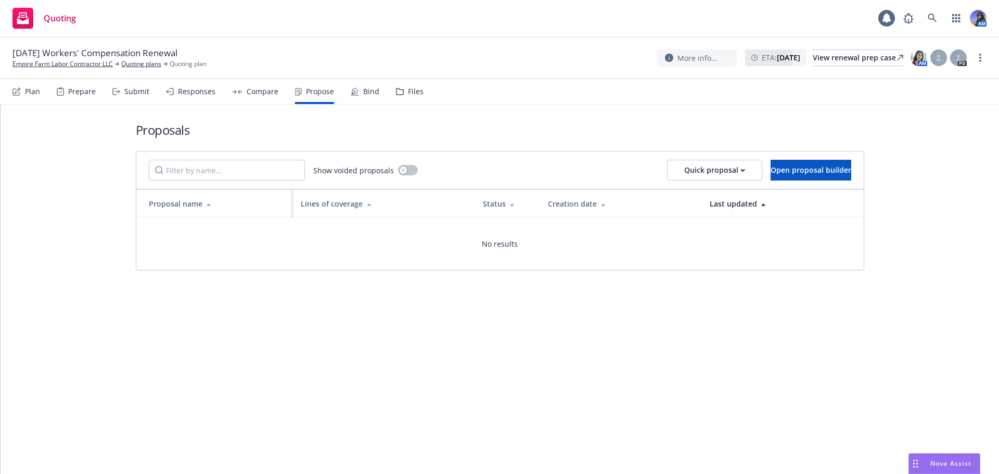
click at [375, 95] on div "Bind" at bounding box center [371, 91] width 16 height 8
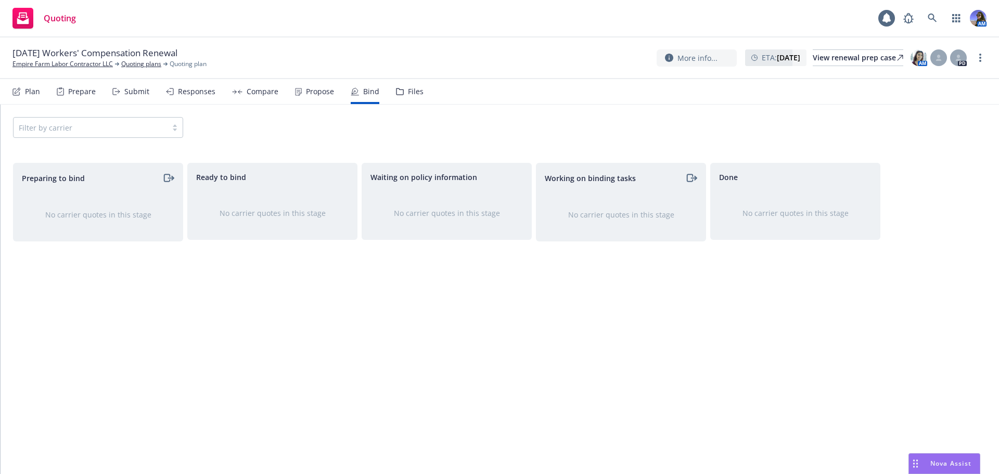
click at [142, 97] on div "Submit" at bounding box center [130, 91] width 37 height 25
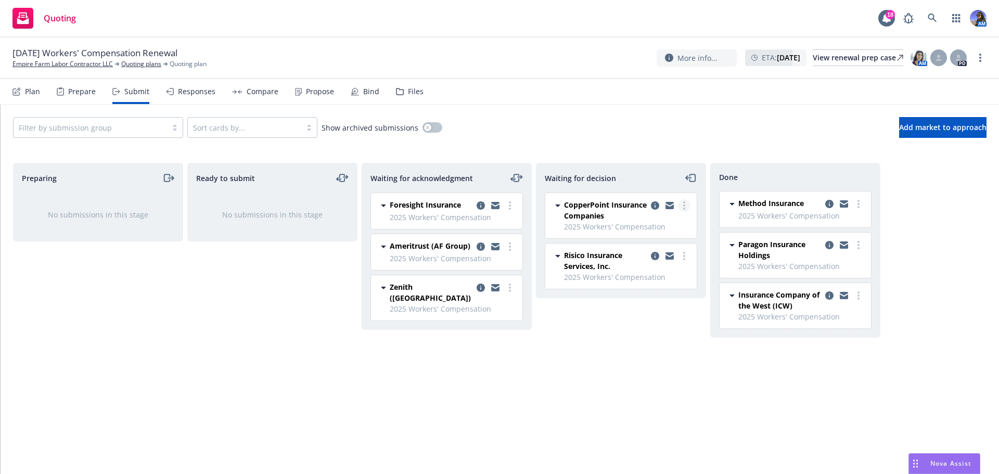
click at [686, 206] on link "more" at bounding box center [684, 205] width 12 height 12
click at [618, 290] on span "Add declined decision" at bounding box center [637, 289] width 102 height 10
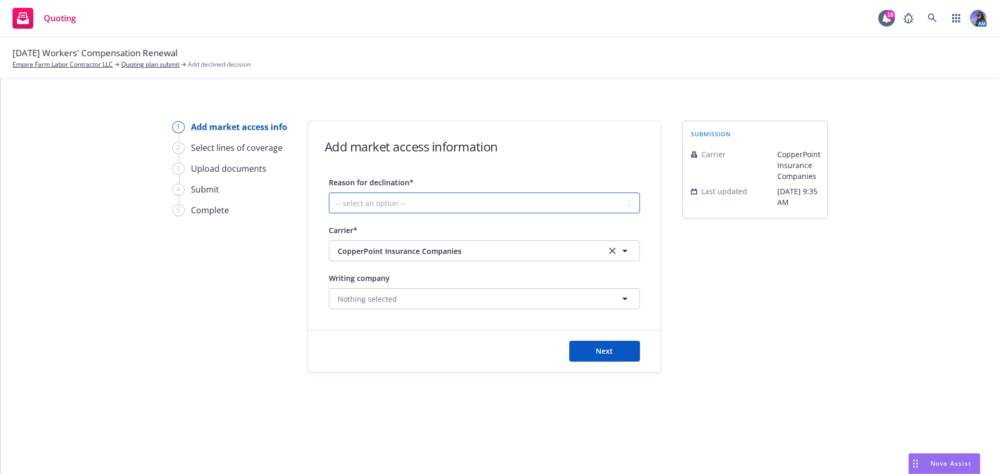
click at [376, 208] on select "-- select an option -- Cannot compete with other markets Carrier non-renewed Ca…" at bounding box center [484, 202] width 311 height 21
select select "CLIENT_NATURE_OF_SERVICES"
click at [329, 192] on select "-- select an option -- Cannot compete with other markets Carrier non-renewed Ca…" at bounding box center [484, 202] width 311 height 21
click at [618, 344] on button "Next" at bounding box center [604, 351] width 71 height 21
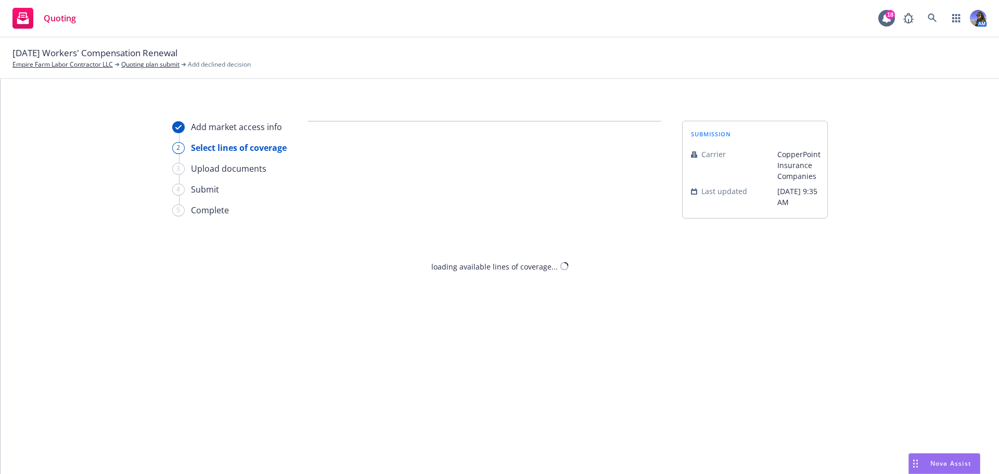
select select "CLIENT_NATURE_OF_SERVICES"
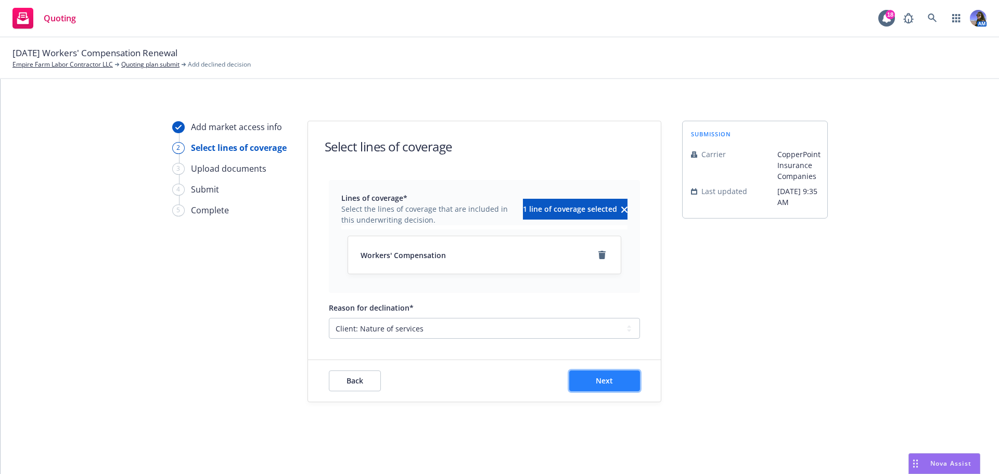
click at [609, 377] on span "Next" at bounding box center [604, 381] width 17 height 10
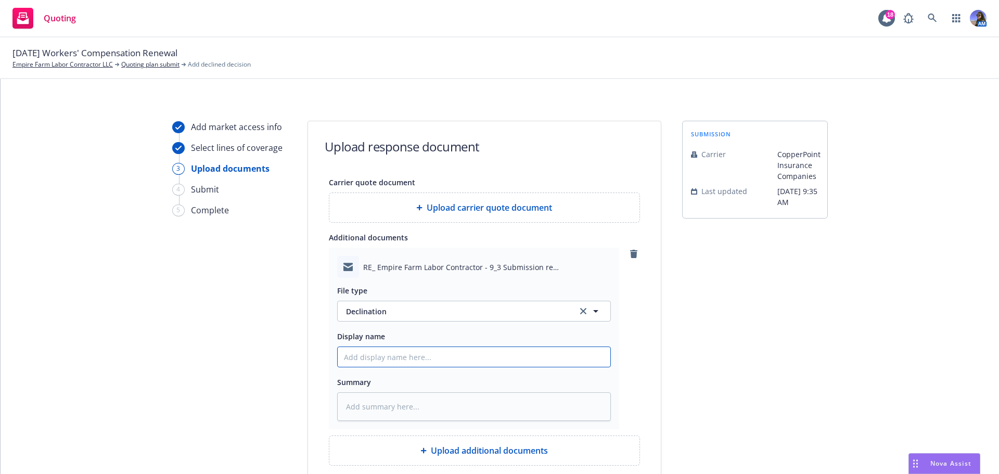
click at [376, 363] on input "Display name" at bounding box center [474, 357] width 273 height 20
type textarea "x"
type input "C"
type textarea "x"
type input "Co"
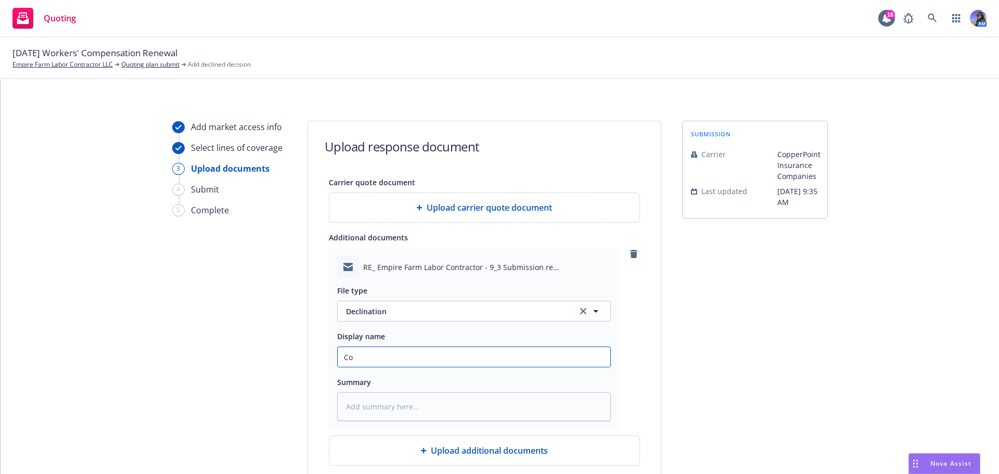
type textarea "x"
type input "Cop"
type textarea "x"
type input "Copp"
type textarea "x"
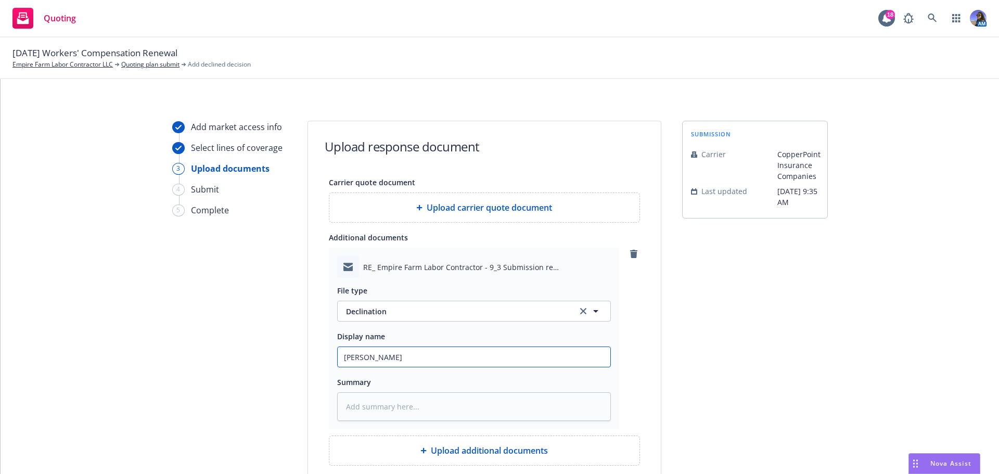
type input "Coppe"
type textarea "x"
type input "Copper"
type textarea "x"
type input "Copperp"
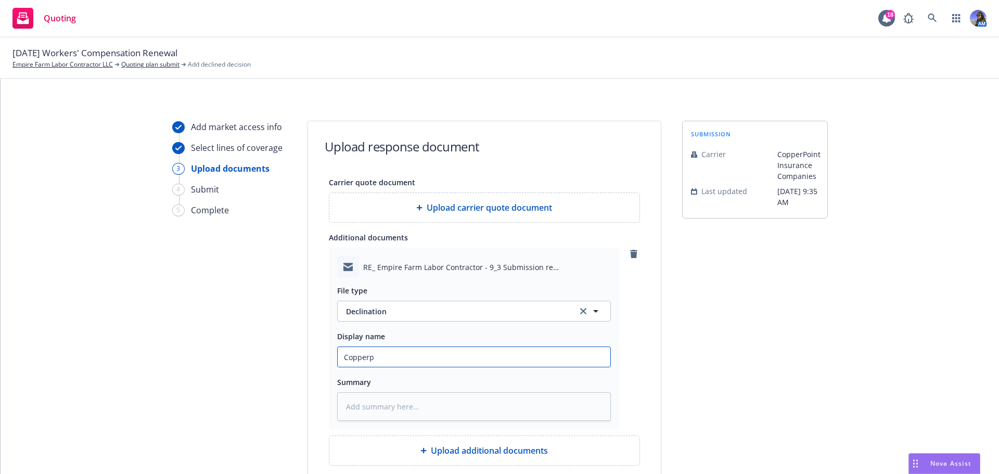
type textarea "x"
type input "Copperpo"
type textarea "x"
type input "Copperpoi"
type textarea "x"
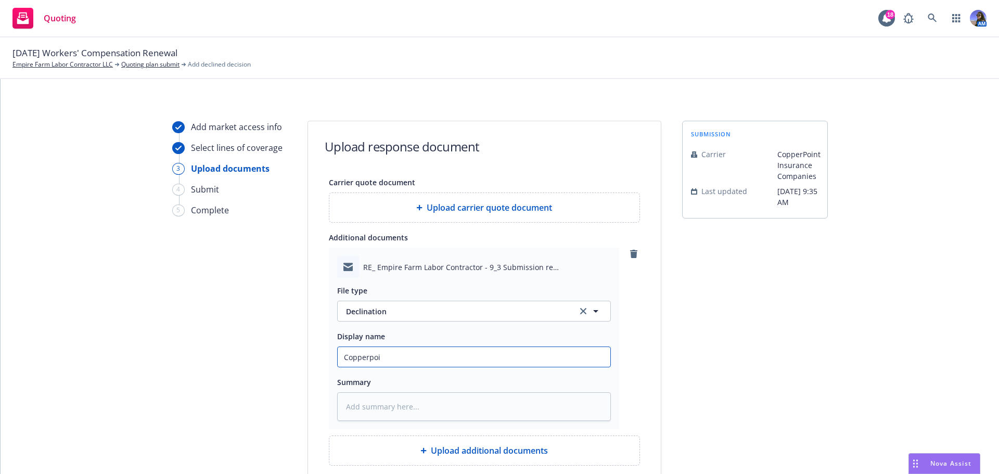
type input "Copperpoin"
type textarea "x"
type input "Copperpoint"
type textarea "x"
type input "Copperpoint"
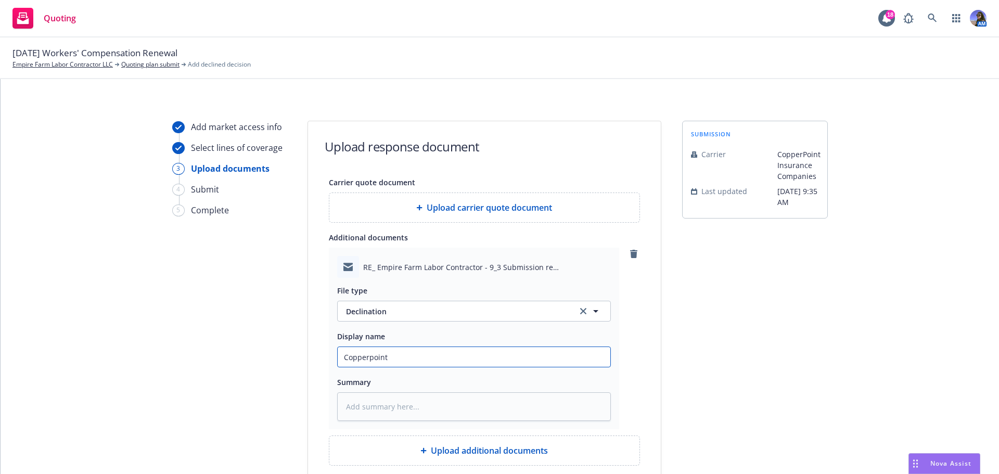
type textarea "x"
type input "Copperpoint E"
type textarea "x"
type input "Copperpoint EM"
type textarea "x"
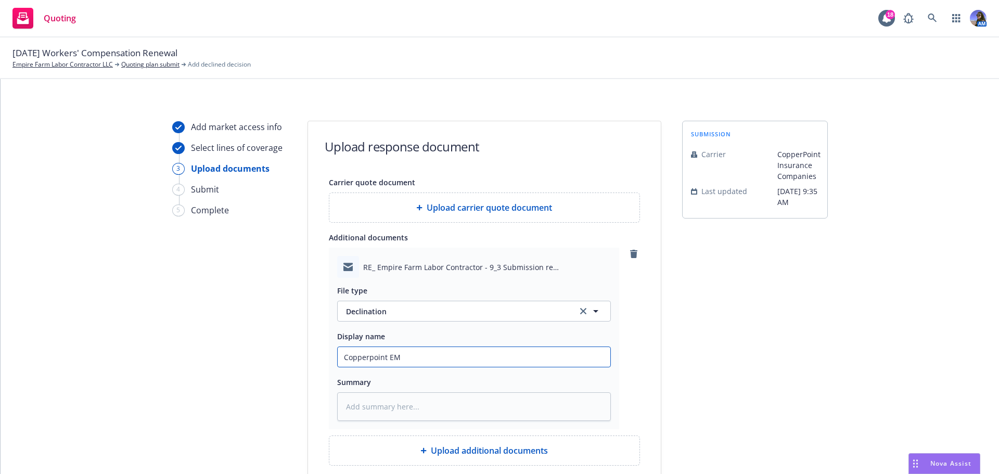
type input "Copperpoint EM:"
type textarea "x"
type input "Copperpoint EM:"
type textarea "x"
type input "Copperpoint EM: D"
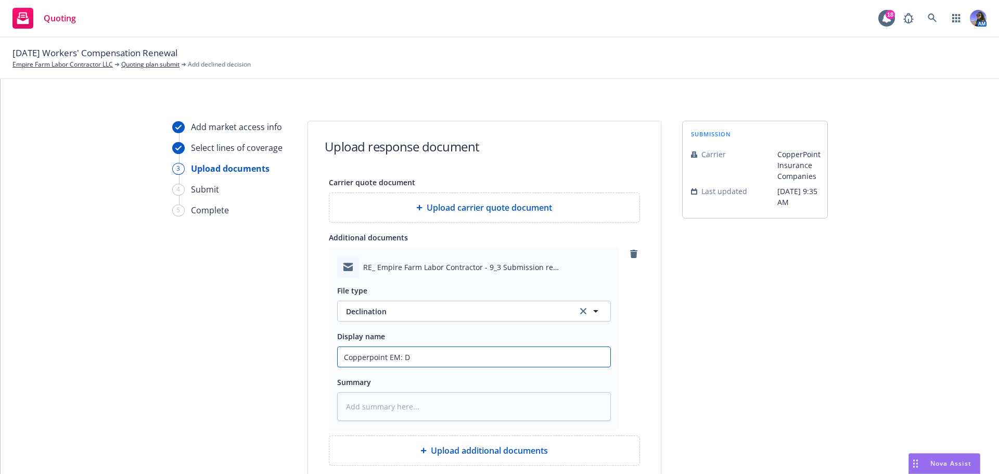
type textarea "x"
type input "Copperpoint EM: Dd"
type textarea "x"
type input "Copperpoint EM: Dde"
type textarea "x"
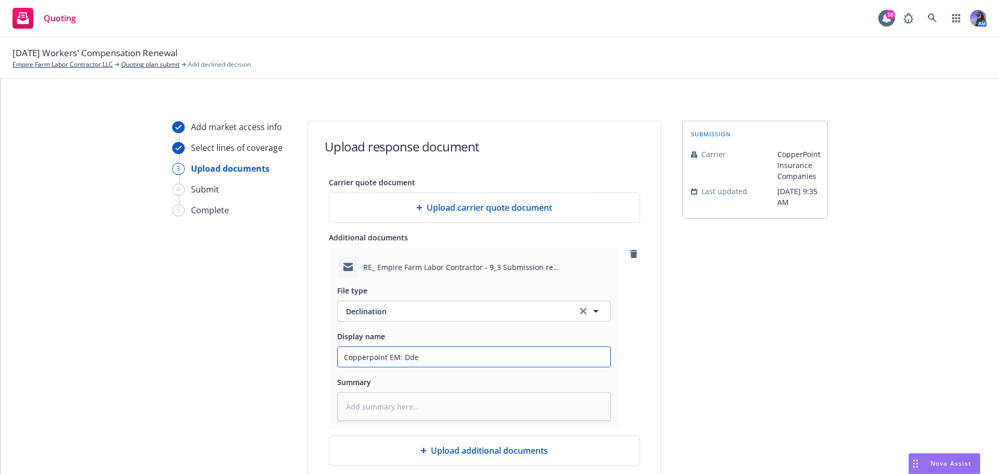
type input "Copperpoint EM: Dd"
type textarea "x"
type input "Copperpoint EM: D"
type textarea "x"
type input "Copperpoint EM: De"
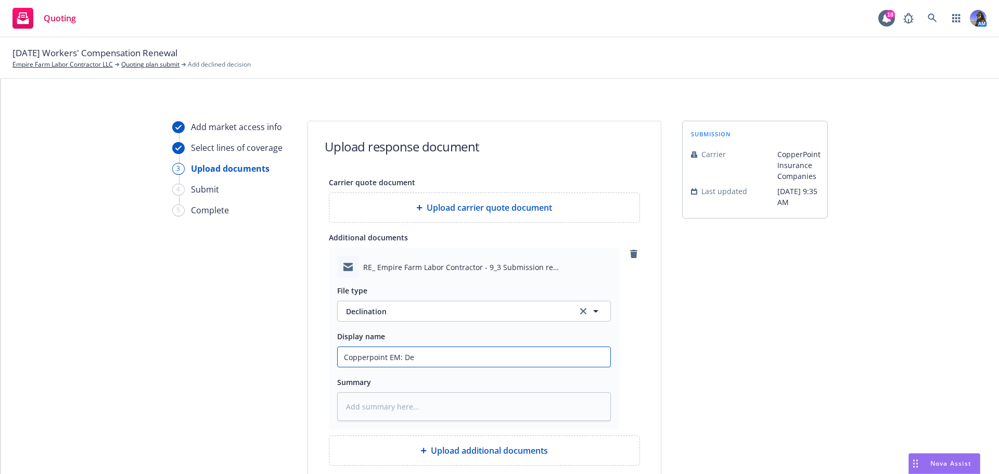
type textarea "x"
type input "Copperpoint EM: Dec"
type textarea "x"
type input "Copperpoint EM: Decl"
type textarea "x"
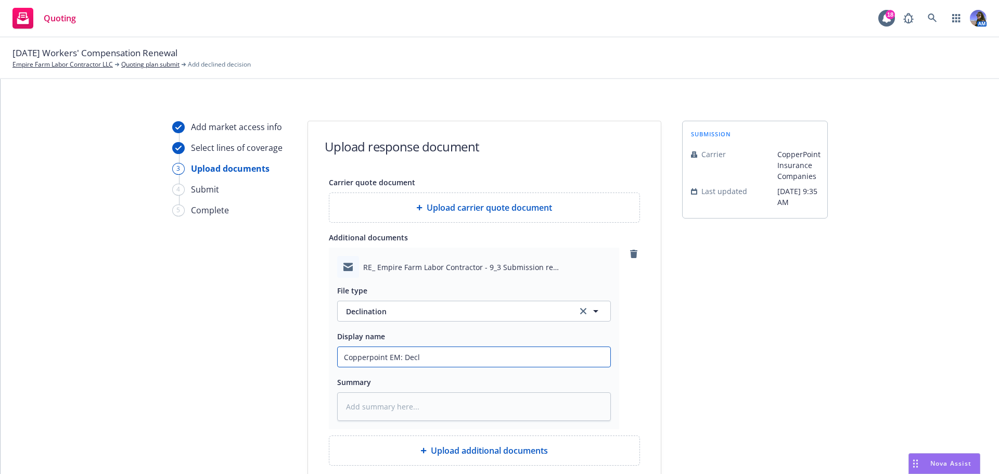
type input "Copperpoint EM: Decli"
type textarea "x"
type input "Copperpoint EM: Declin"
type textarea "x"
type input "Copperpoint EM: Decline"
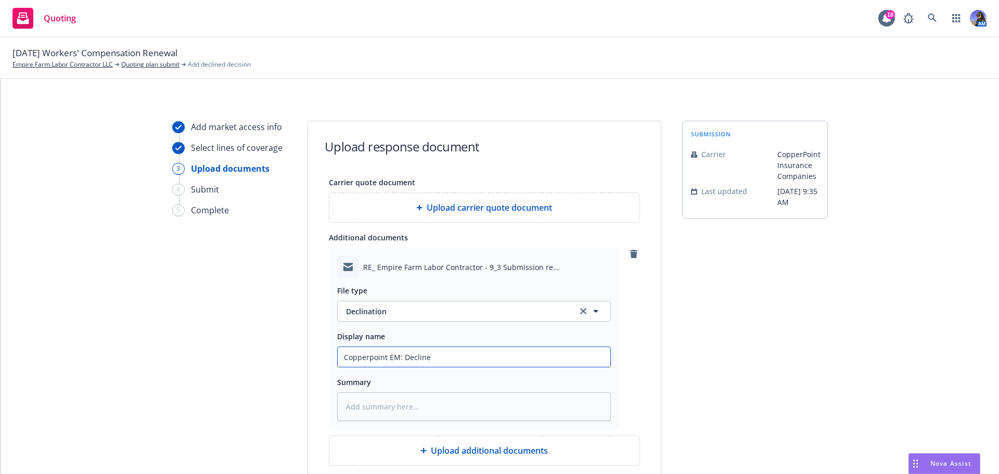
type textarea "x"
type input "Copperpoint EM: Decline;"
type textarea "x"
type input "Copperpoint EM: Decline;"
type textarea "x"
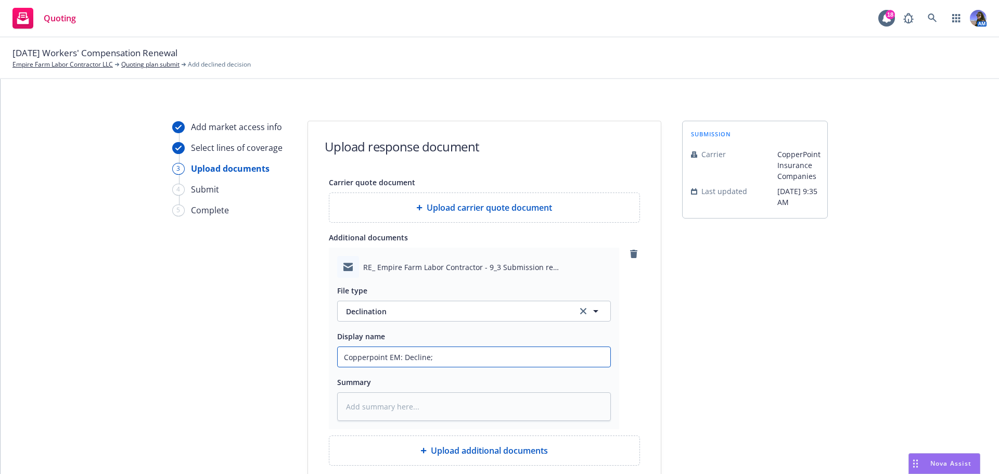
type input "Copperpoint EM: Decline; i"
type textarea "x"
type input "Copperpoint EM: Decline; in"
type textarea "x"
type input "Copperpoint EM: Decline; ins"
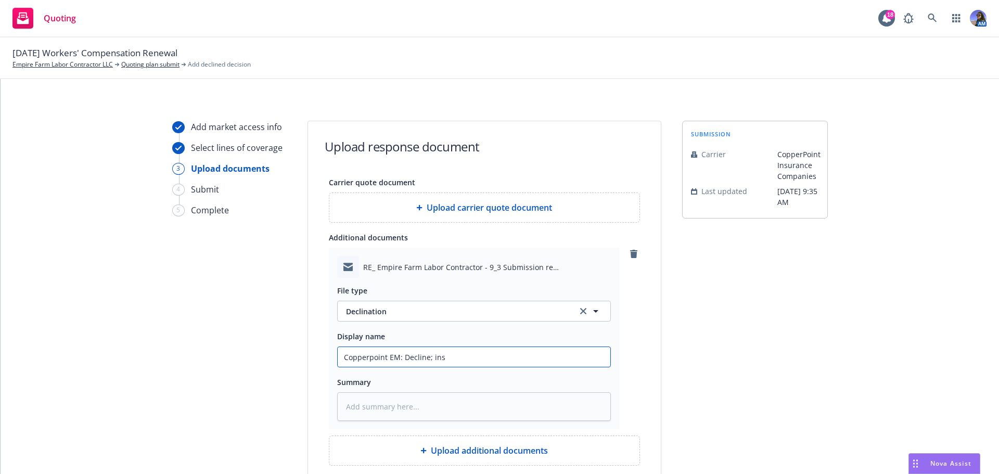
type textarea "x"
type input "Copperpoint EM: Decline; insu"
type textarea "x"
type input "Copperpoint EM: Decline; insuf"
type textarea "x"
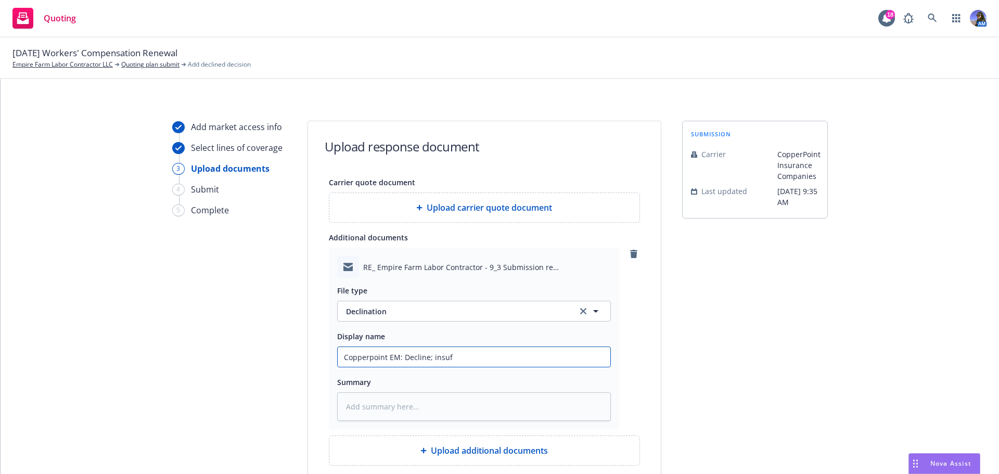
type input "Copperpoint EM: Decline; insuff"
type textarea "x"
type input "Copperpoint EM: Decline; insuffi"
type textarea "x"
type input "Copperpoint EM: Decline; insuffii"
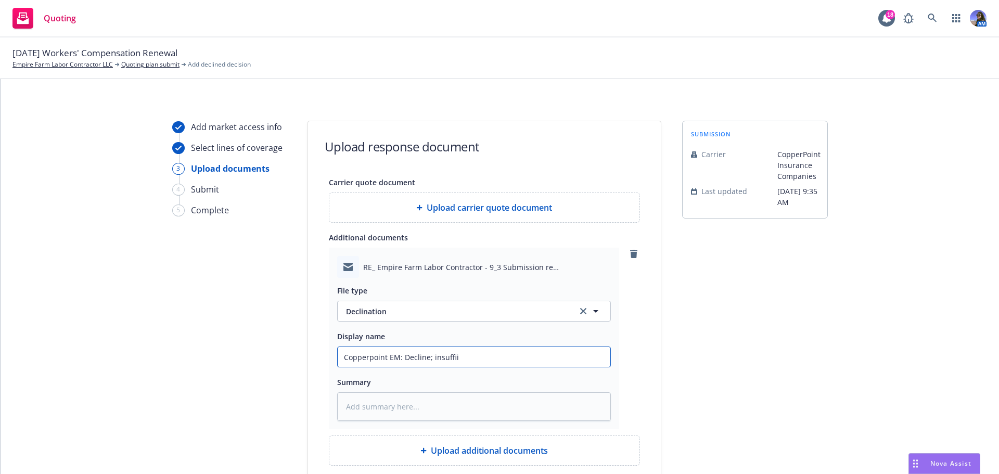
type textarea "x"
type input "Copperpoint EM: Decline; insuffi"
type textarea "x"
type input "Copperpoint EM: Decline; insuffic"
type textarea "x"
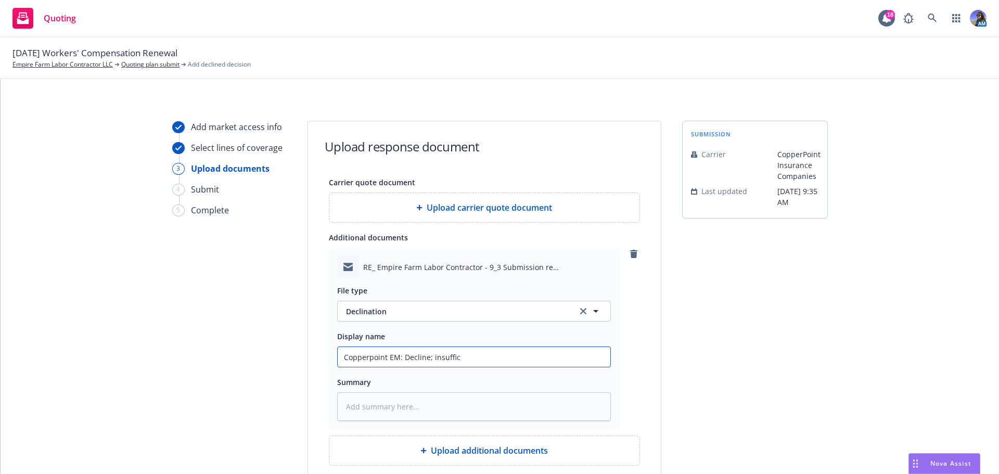
type input "Copperpoint EM: Decline; insuffici"
type textarea "x"
type input "Copperpoint EM: Decline; insufficie"
type textarea "x"
type input "Copperpoint EM: Decline; insufficien"
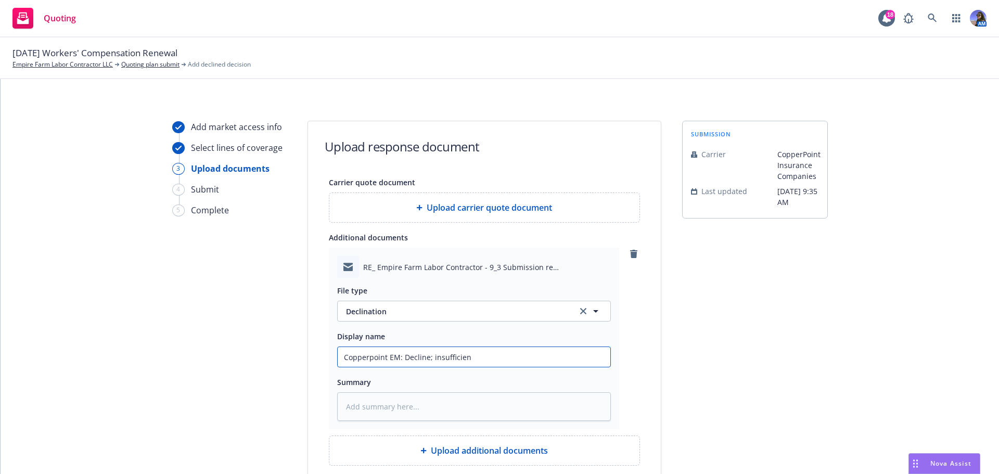
type textarea "x"
type input "Copperpoint EM: Decline; insufficient"
type textarea "x"
type input "Copperpoint EM: Decline; insufficient"
type textarea "x"
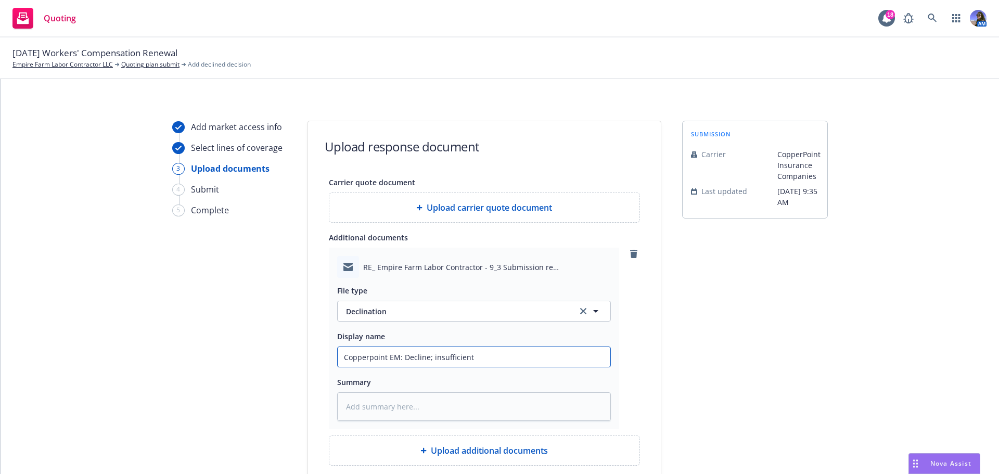
type input "Copperpoint EM: Decline; insufficient p"
type textarea "x"
type input "Copperpoint EM: Decline; insufficient pr"
type textarea "x"
type input "Copperpoint EM: Decline; insufficient pre"
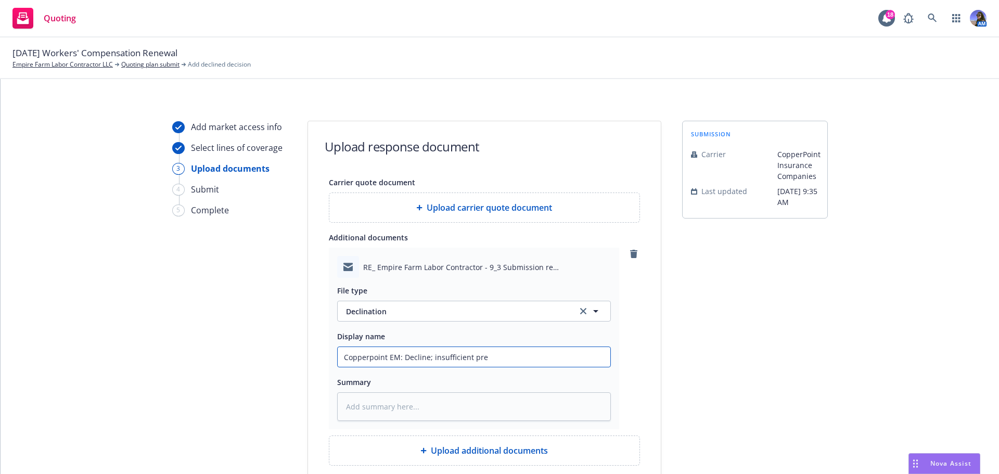
type textarea "x"
type input "Copperpoint EM: Decline; insufficient pr"
type textarea "x"
type input "Copperpoint EM: Decline; insufficient p"
type textarea "x"
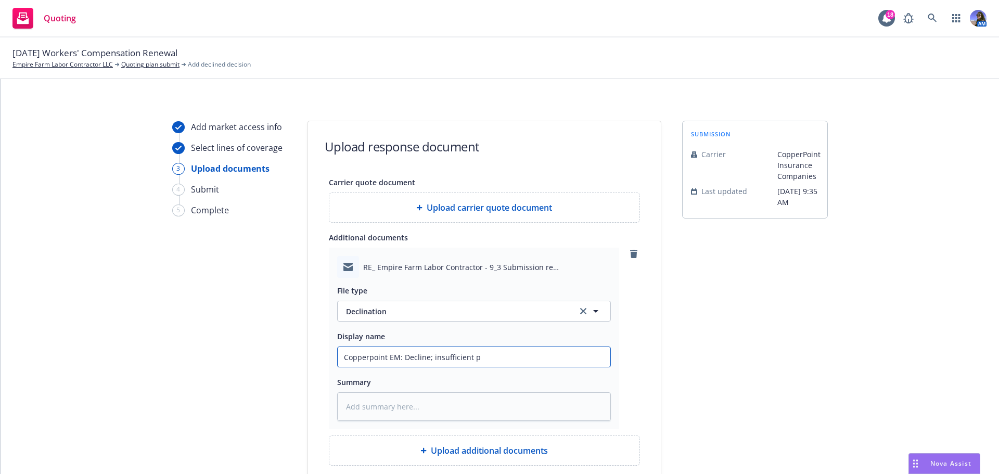
type input "Copperpoint EM: Decline; insufficient"
type textarea "x"
type input "Copperpoint EM: Decline; insufficient"
type textarea "x"
type input "Copperpoint EM: Decline; insufficien"
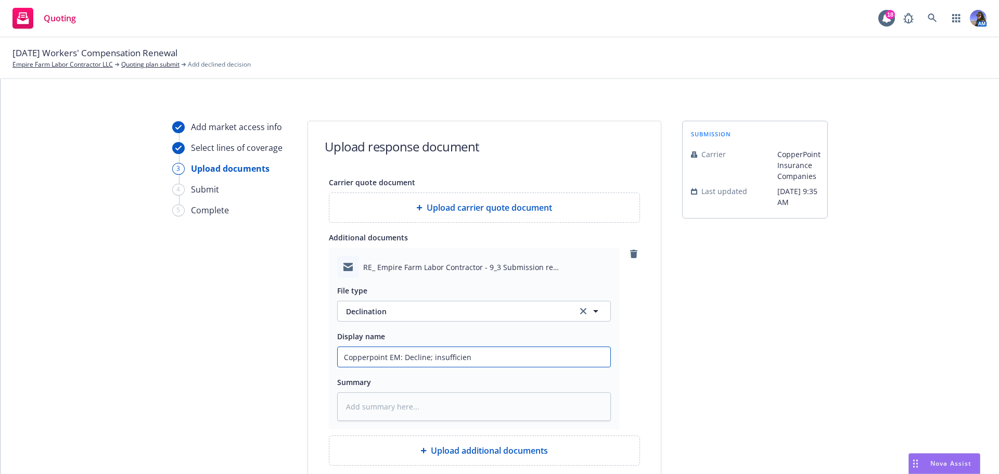
type textarea "x"
type input "Copperpoint EM: Decline; insufficie"
type textarea "x"
type input "Copperpoint EM: Decline; insuffici"
type textarea "x"
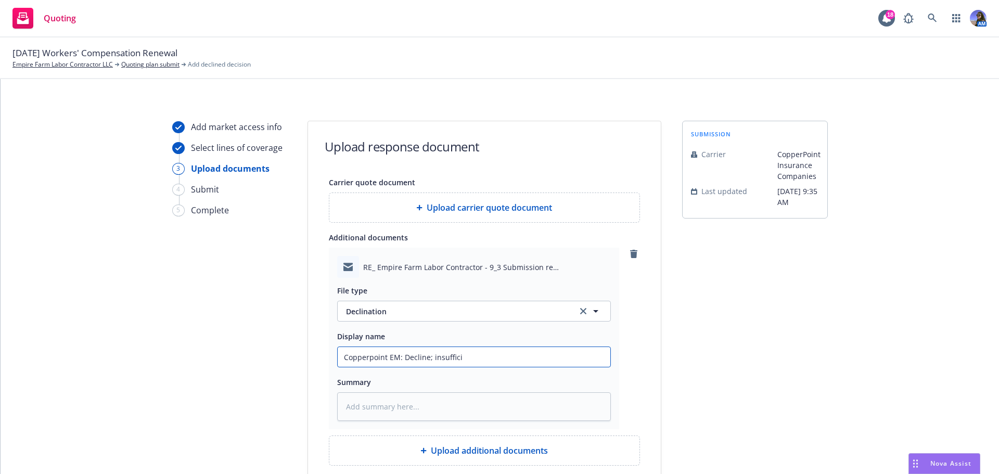
type input "Copperpoint EM: Decline; insuffic"
type textarea "x"
type input "Copperpoint EM: Decline; insuff"
type textarea "x"
type input "Copperpoint EM: Decline; insuf"
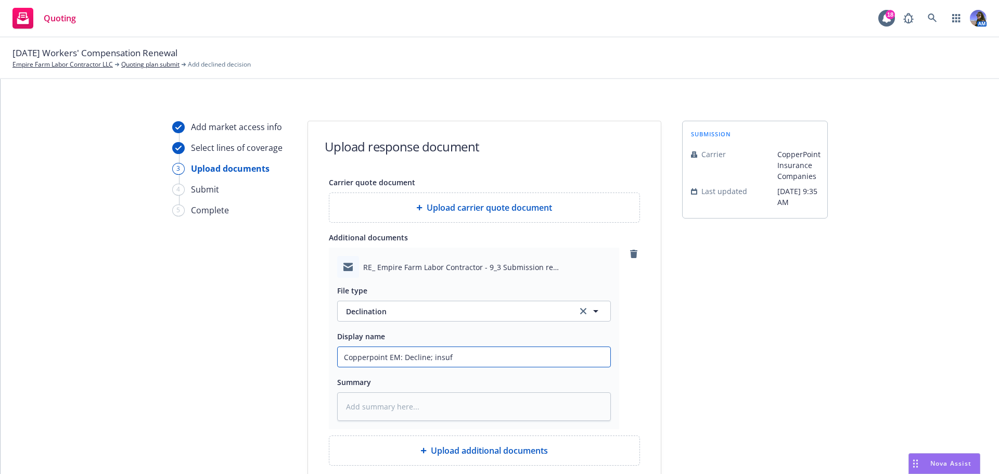
type textarea "x"
type input "Copperpoint EM: Decline; insu"
type textarea "x"
type input "Copperpoint EM: Decline; in"
type textarea "x"
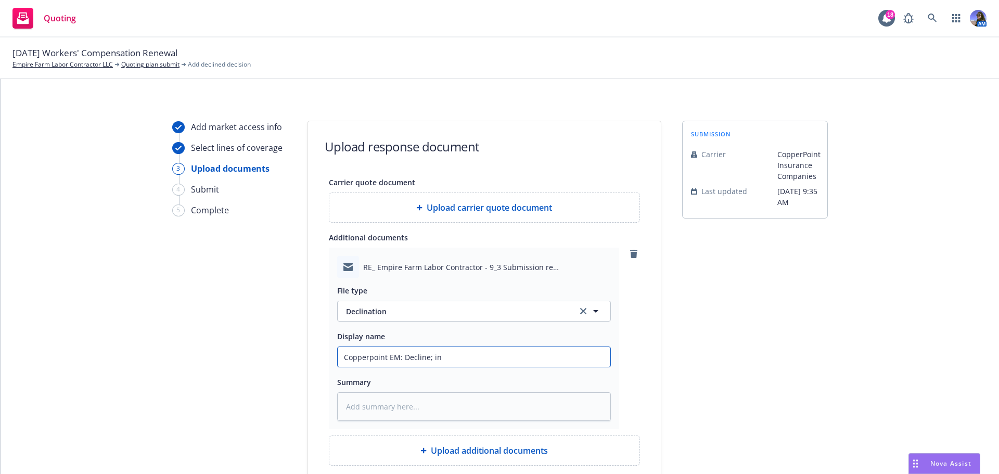
type input "Copperpoint EM: Decline; i"
type textarea "x"
type input "Copperpoint EM: Decline;"
type textarea "x"
type input "Copperpoint EM: Decline; p"
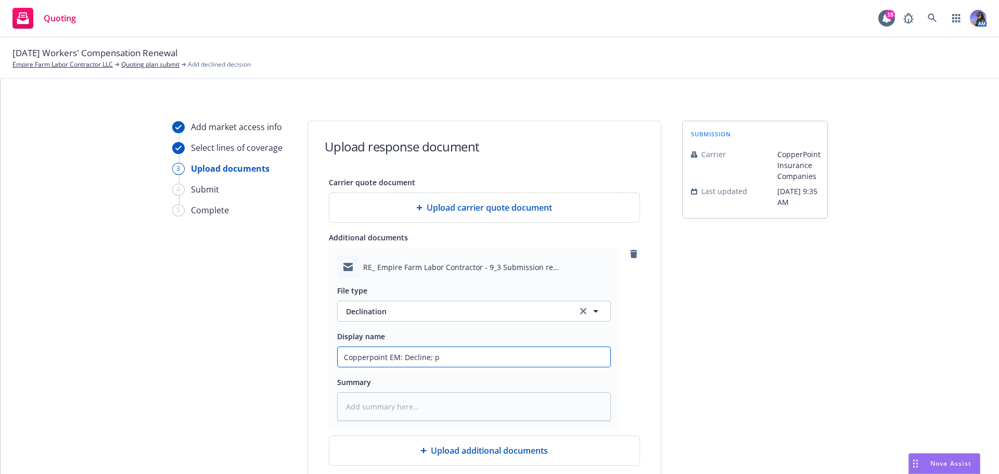
type textarea "x"
type input "Copperpoint EM: Decline; pr"
type textarea "x"
type input "Copperpoint EM: Decline; pre"
type textarea "x"
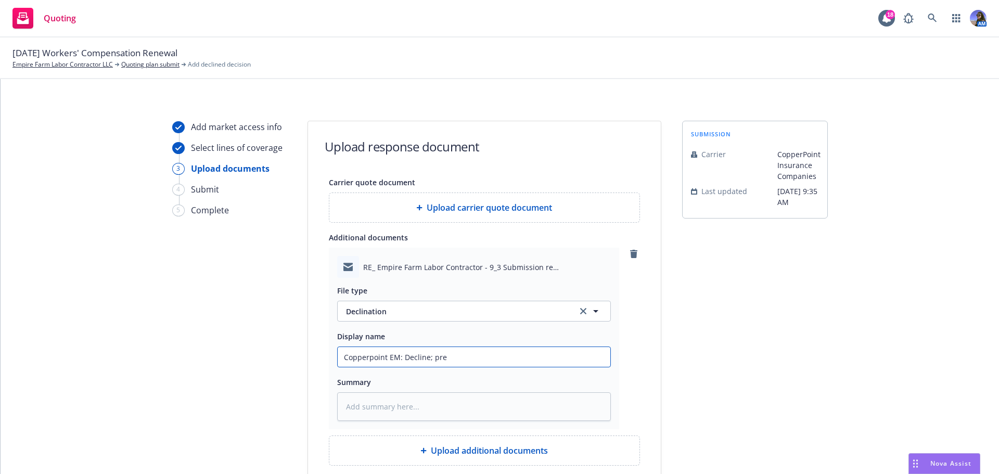
type input "Copperpoint EM: Decline; prem"
type textarea "x"
type input "Copperpoint EM: Decline; premi"
type textarea "x"
type input "Copperpoint EM: Decline; premiu"
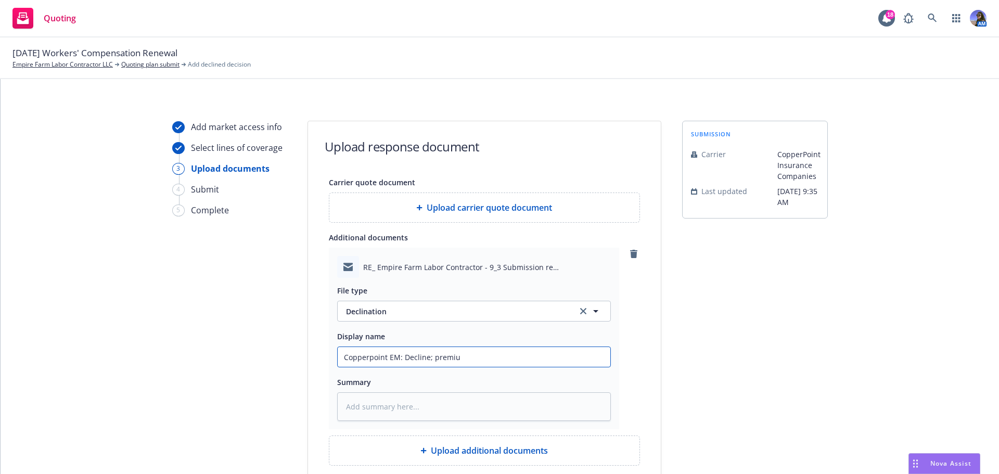
type textarea "x"
type input "Copperpoint EM: Decline; premium"
type textarea "x"
type input "Copperpoint EM: Decline; premium"
type textarea "x"
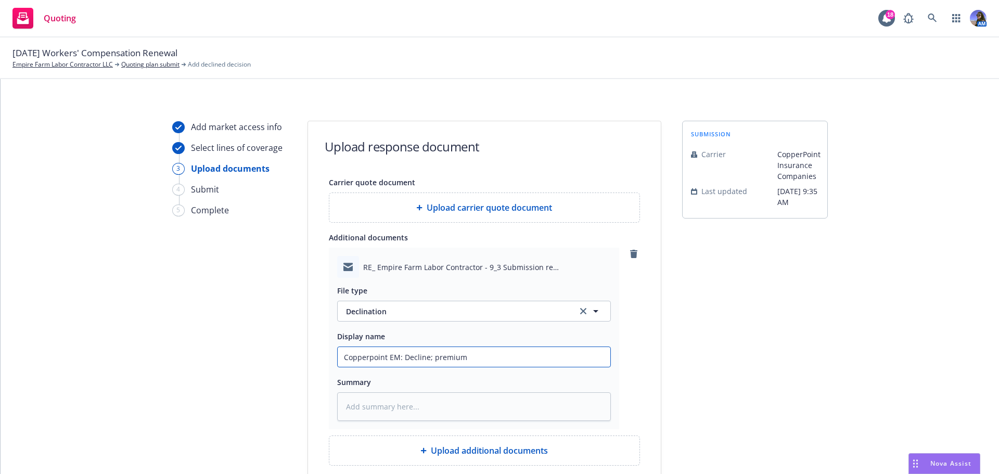
type input "Copperpoint EM: Decline; premium v"
type textarea "x"
type input "Copperpoint EM: Decline; premium vs"
type textarea "x"
type input "Copperpoint EM: Decline; premium vs"
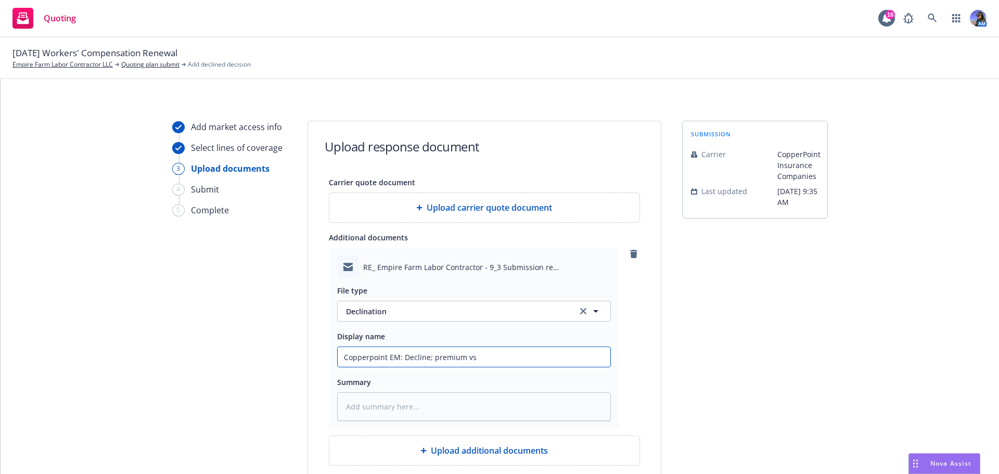
type textarea "x"
type input "Copperpoint EM: Decline; premium vs e"
type textarea "x"
type input "Copperpoint EM: Decline; premium vs ex"
type textarea "x"
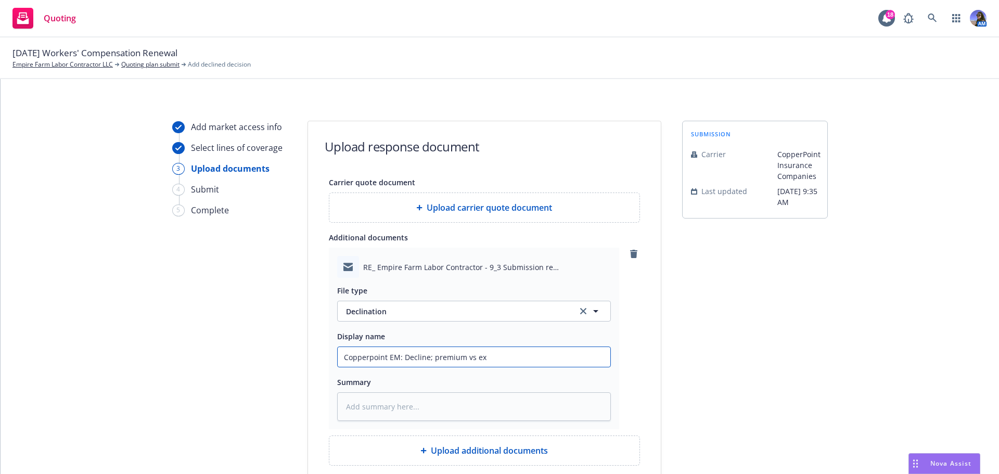
type input "Copperpoint EM: Decline; premium vs exp"
type textarea "x"
type input "Copperpoint EM: Decline; premium vs expo"
type textarea "x"
type input "Copperpoint EM: Decline; premium vs expos"
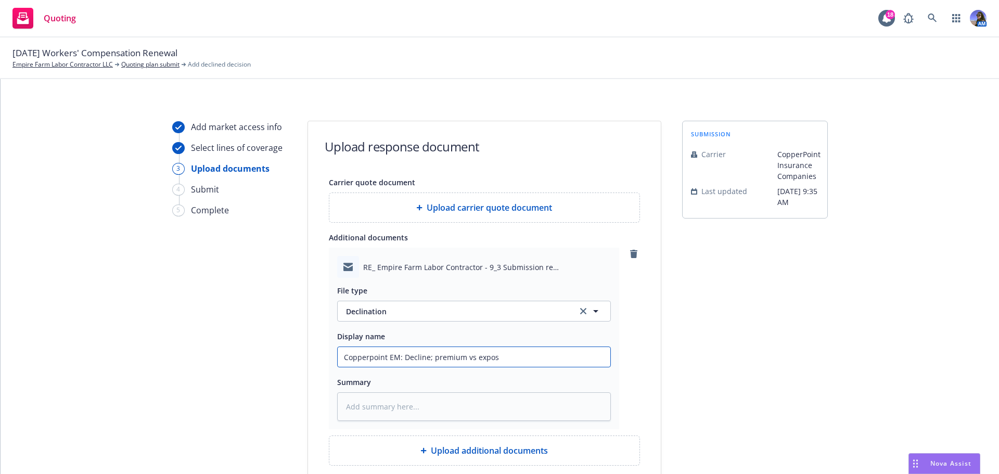
type textarea "x"
type input "Copperpoint EM: Decline; premium vs exposu"
type textarea "x"
type input "Copperpoint EM: Decline; premium vs exposur"
type textarea "x"
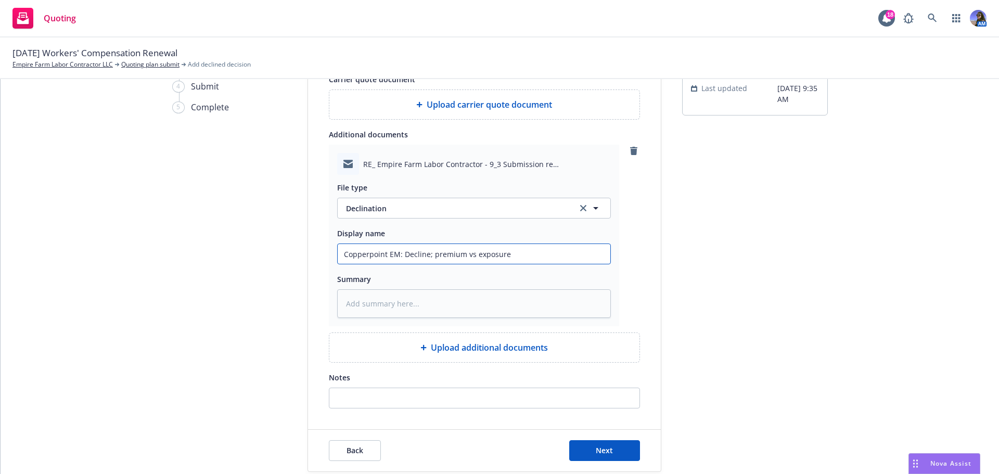
scroll to position [104, 0]
type input "Copperpoint EM: Decline; premium vs exposure"
click at [587, 443] on button "Next" at bounding box center [604, 449] width 71 height 21
type textarea "x"
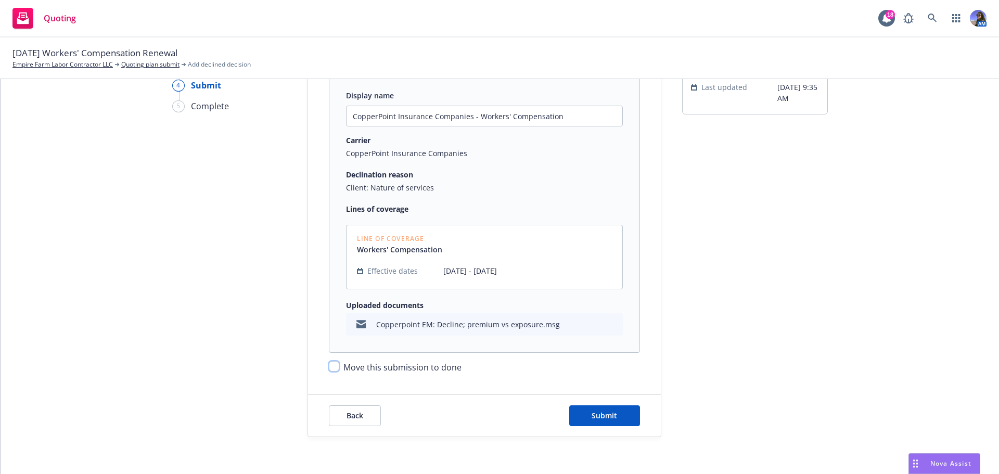
click at [329, 368] on input "Move this submission to done" at bounding box center [334, 366] width 10 height 10
checkbox input "true"
click at [587, 407] on button "Submit" at bounding box center [604, 415] width 71 height 21
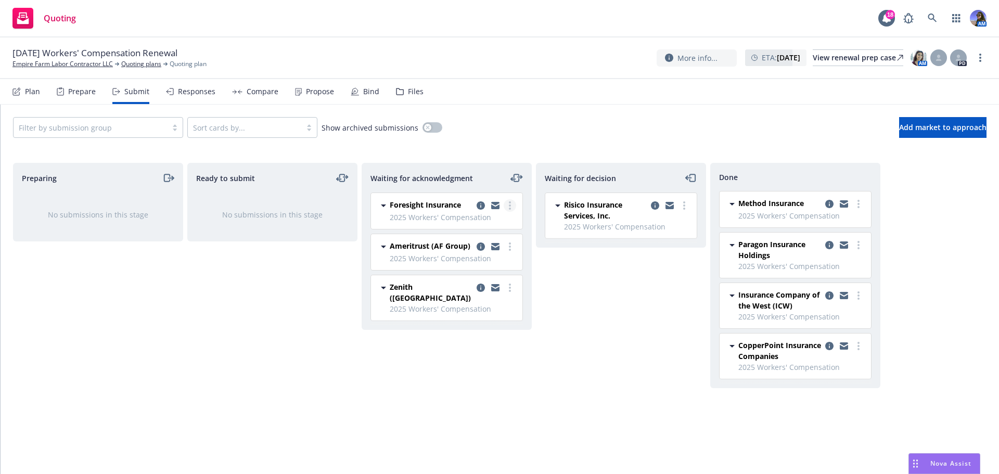
click at [508, 204] on link "more" at bounding box center [510, 205] width 12 height 12
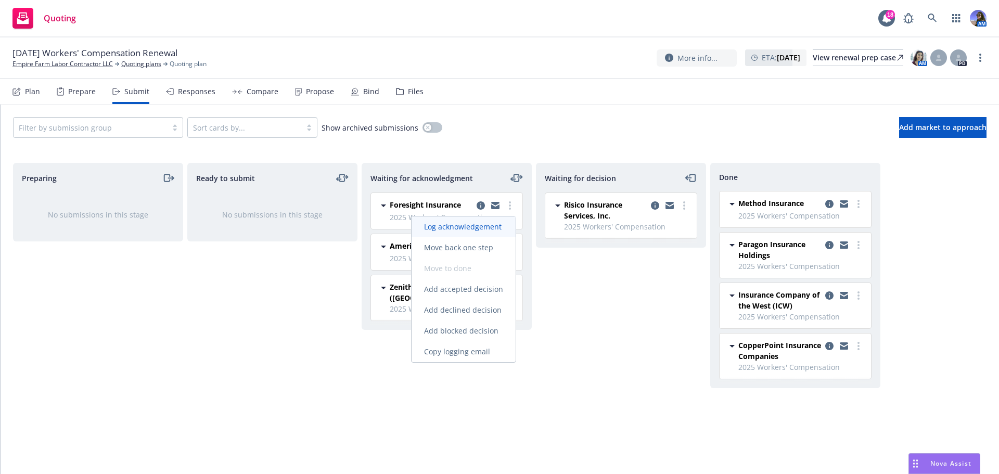
click at [481, 222] on span "Log acknowledgement" at bounding box center [462, 227] width 102 height 10
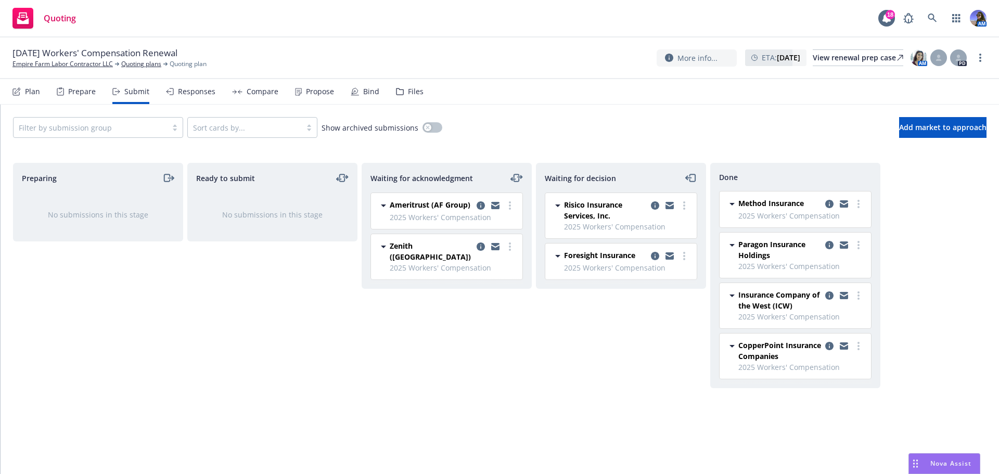
click at [508, 294] on div "Waiting for acknowledgment Ameritrust (AF Group) 2025 Workers' Compensation [DA…" at bounding box center [447, 307] width 170 height 289
click at [507, 250] on link "more" at bounding box center [510, 246] width 12 height 12
click at [469, 277] on link "Log acknowledgement" at bounding box center [463, 267] width 104 height 21
